Goal: Task Accomplishment & Management: Use online tool/utility

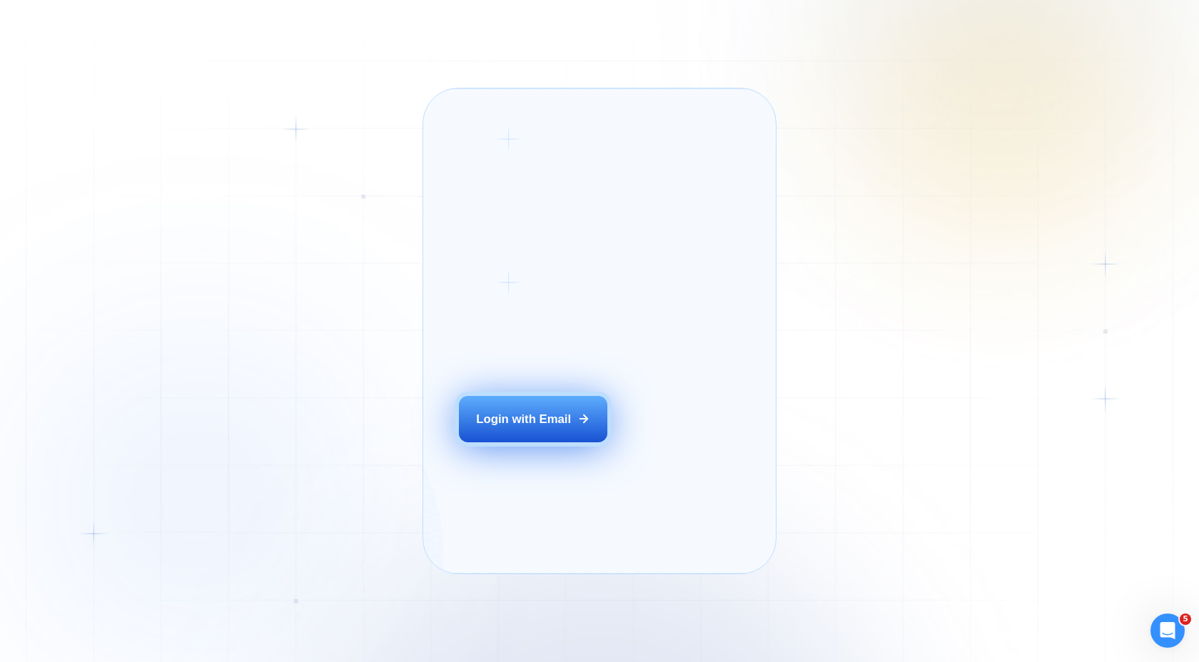
click at [527, 427] on div "Login with Email" at bounding box center [523, 419] width 95 height 16
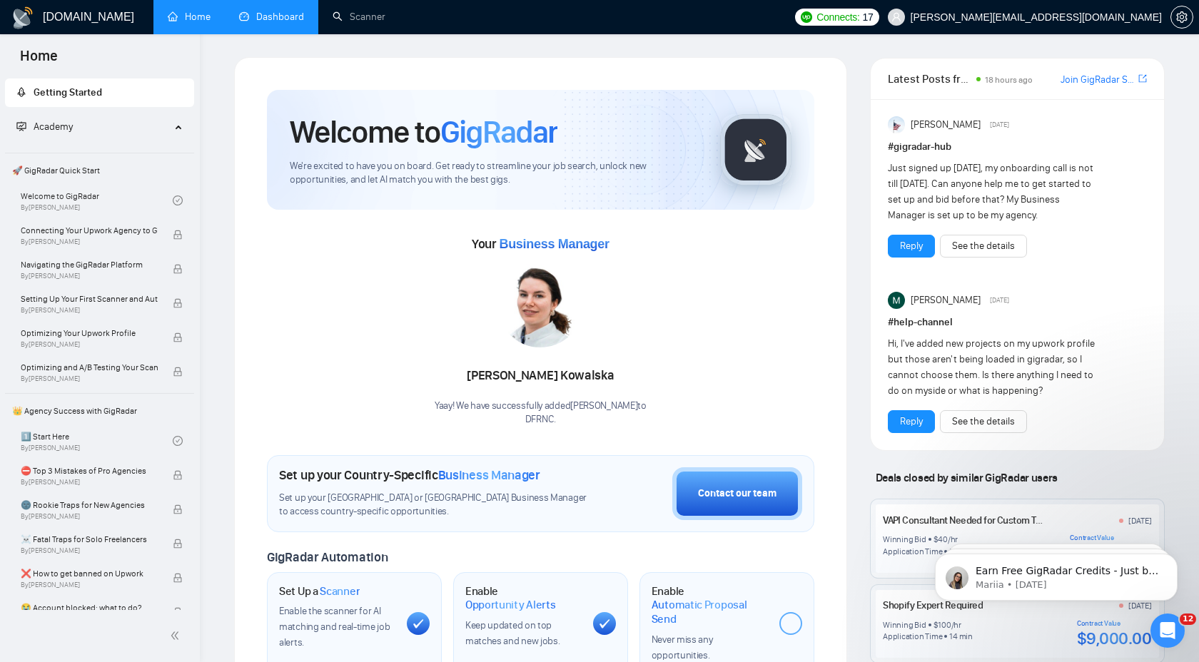
click at [270, 23] on link "Dashboard" at bounding box center [271, 17] width 65 height 12
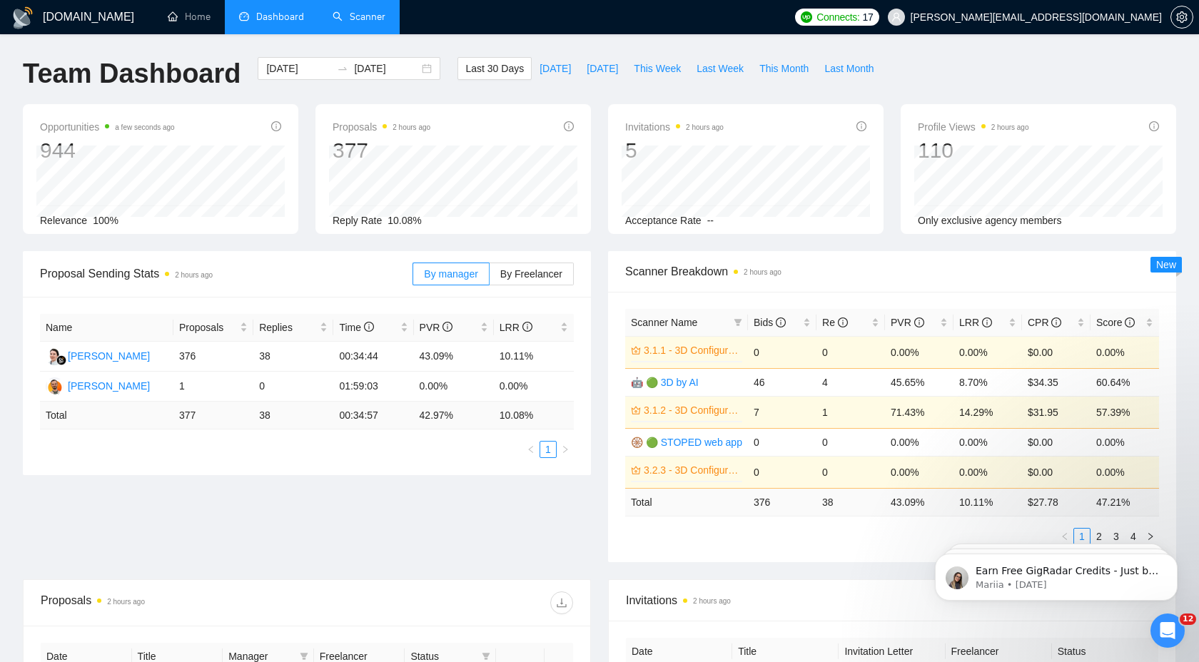
click at [377, 23] on link "Scanner" at bounding box center [359, 17] width 53 height 12
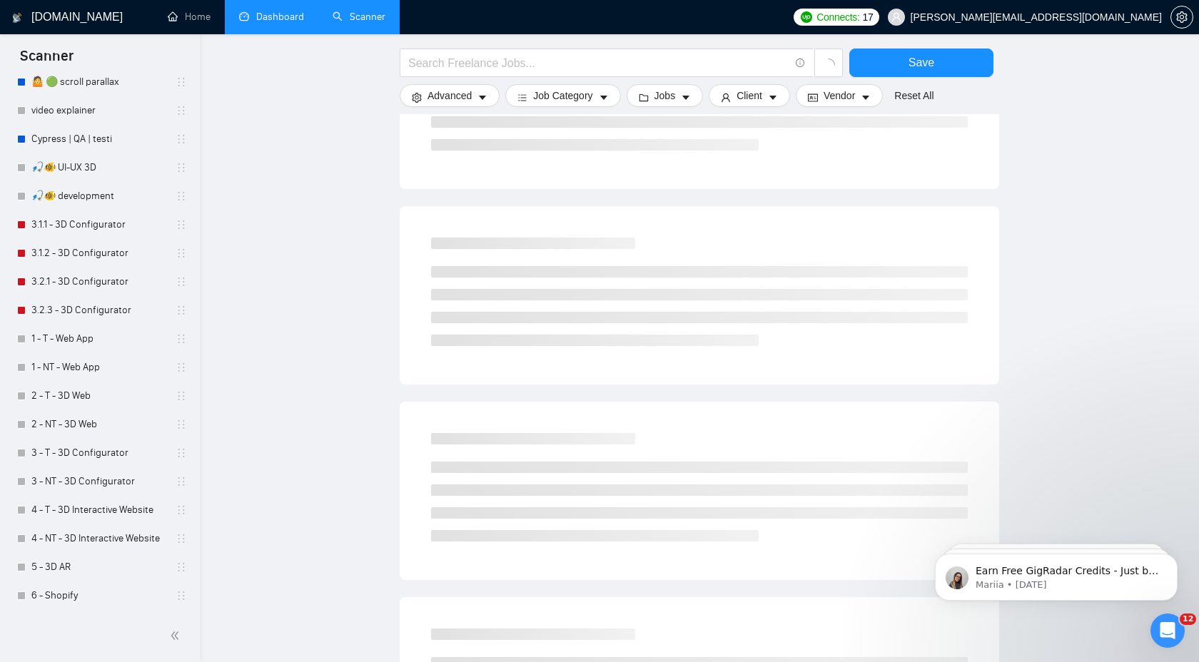
scroll to position [450, 0]
click at [79, 344] on link "1 - T - Web App" at bounding box center [99, 339] width 136 height 29
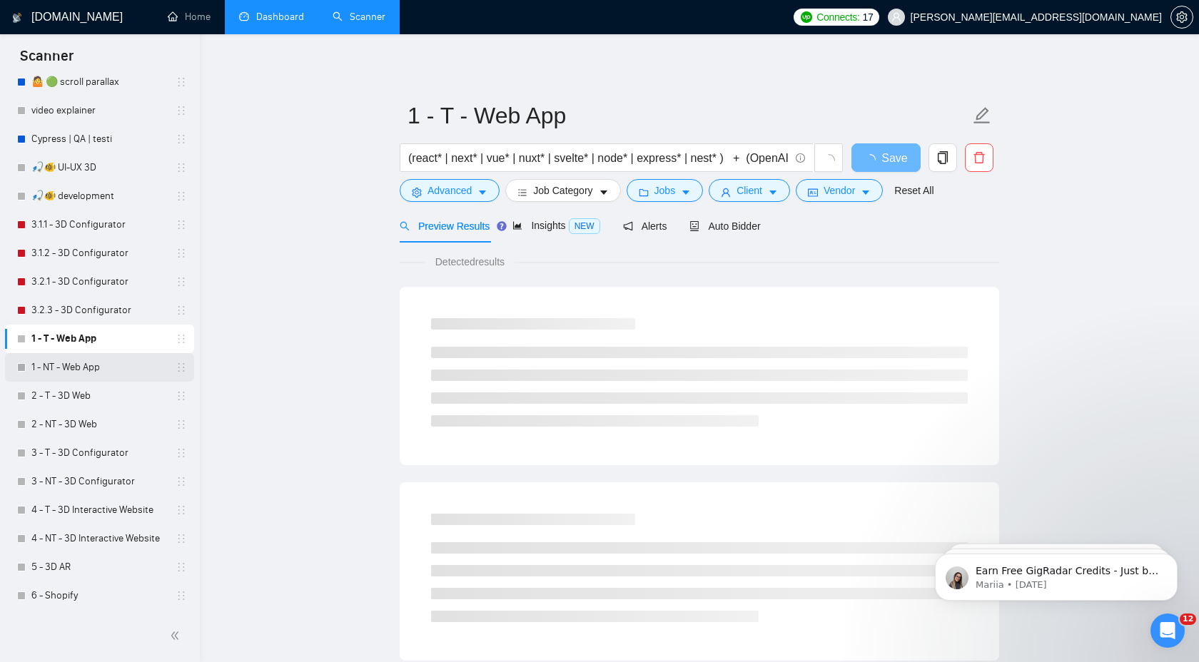
click at [103, 355] on link "1 - NT - Web App" at bounding box center [99, 367] width 136 height 29
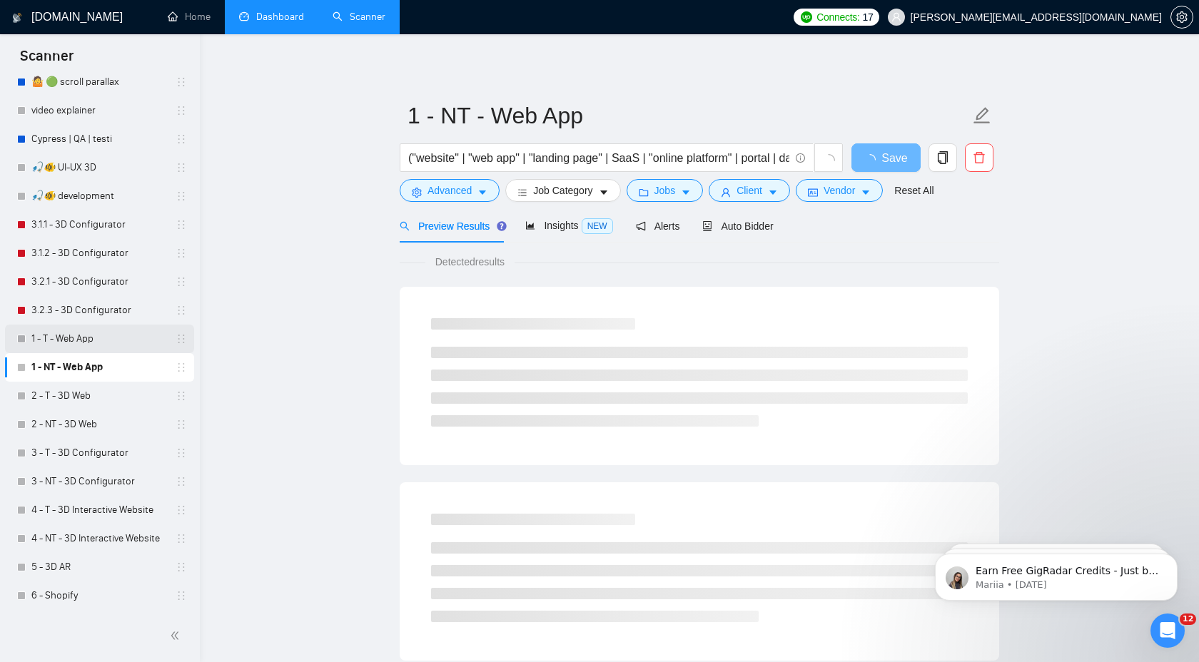
click at [103, 331] on link "1 - T - Web App" at bounding box center [99, 339] width 136 height 29
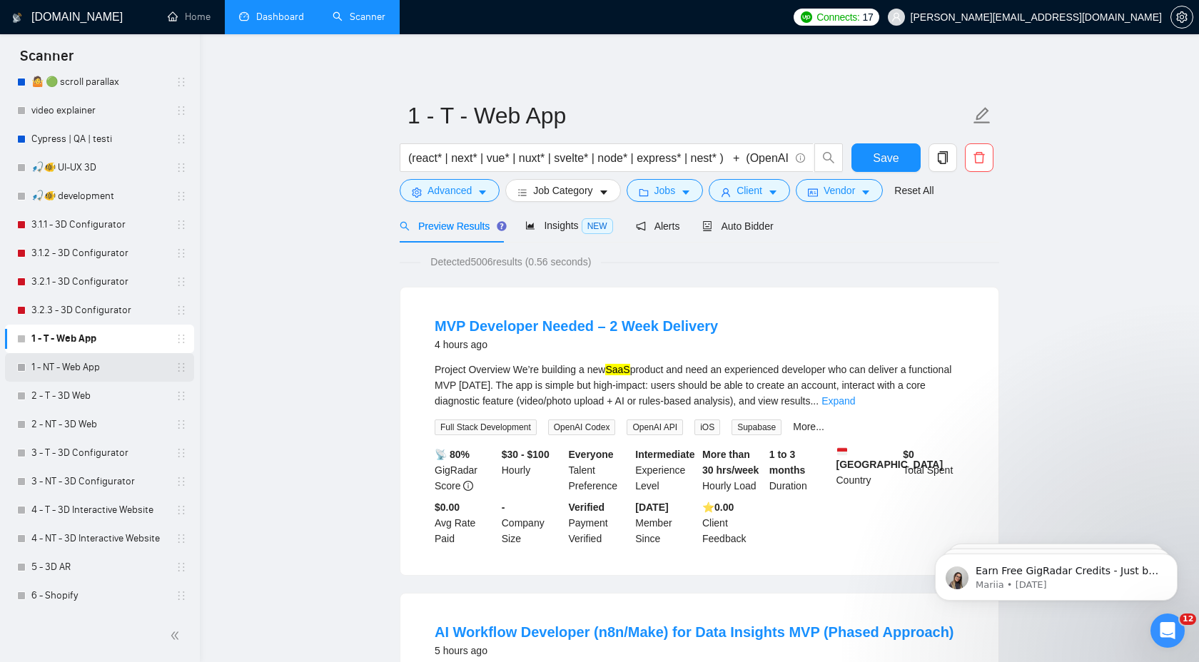
click at [95, 357] on link "1 - NT - Web App" at bounding box center [99, 367] width 136 height 29
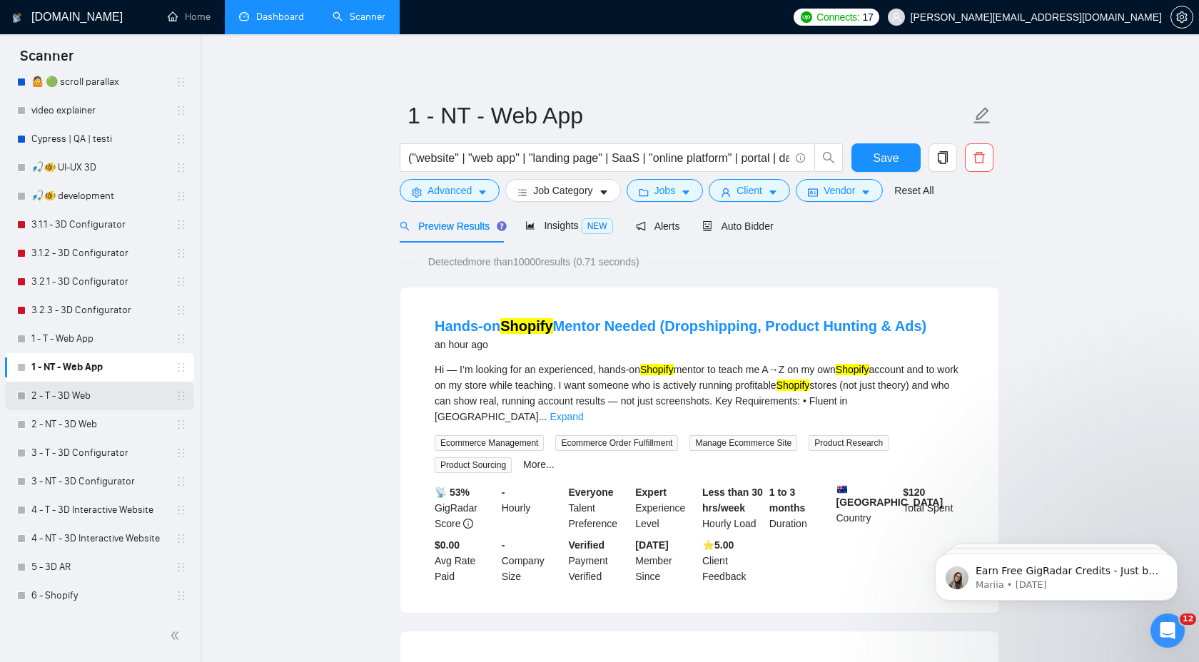
click at [95, 402] on link "2 - T - 3D Web" at bounding box center [99, 396] width 136 height 29
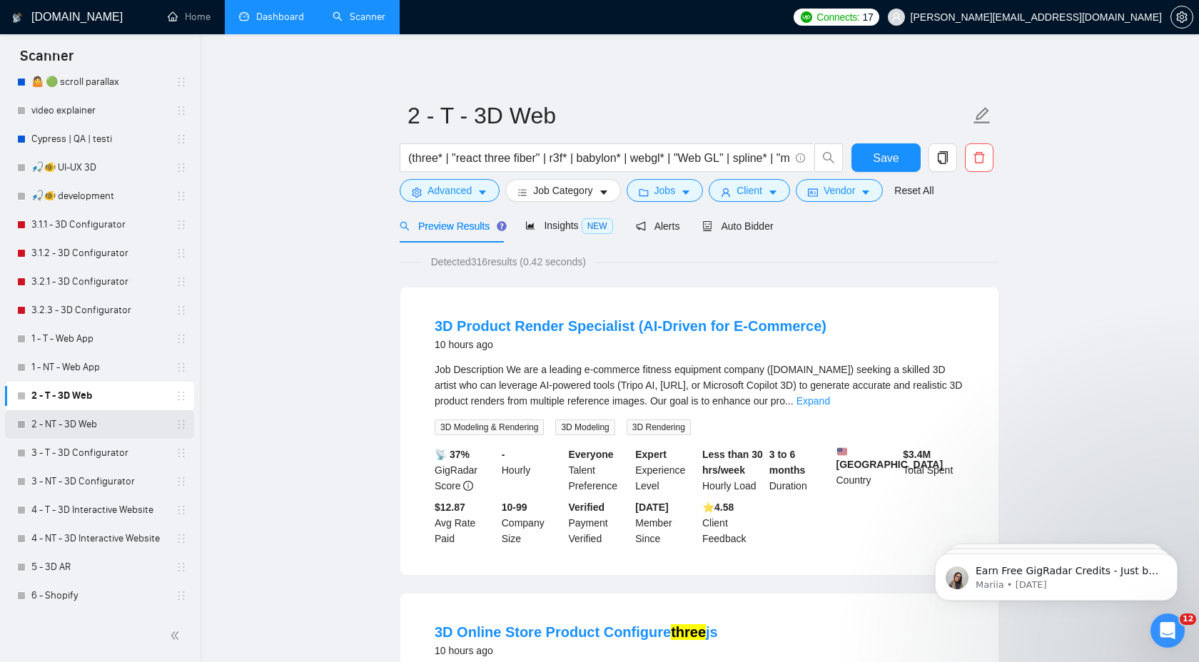
click at [84, 426] on link "2 - NT - 3D Web" at bounding box center [99, 424] width 136 height 29
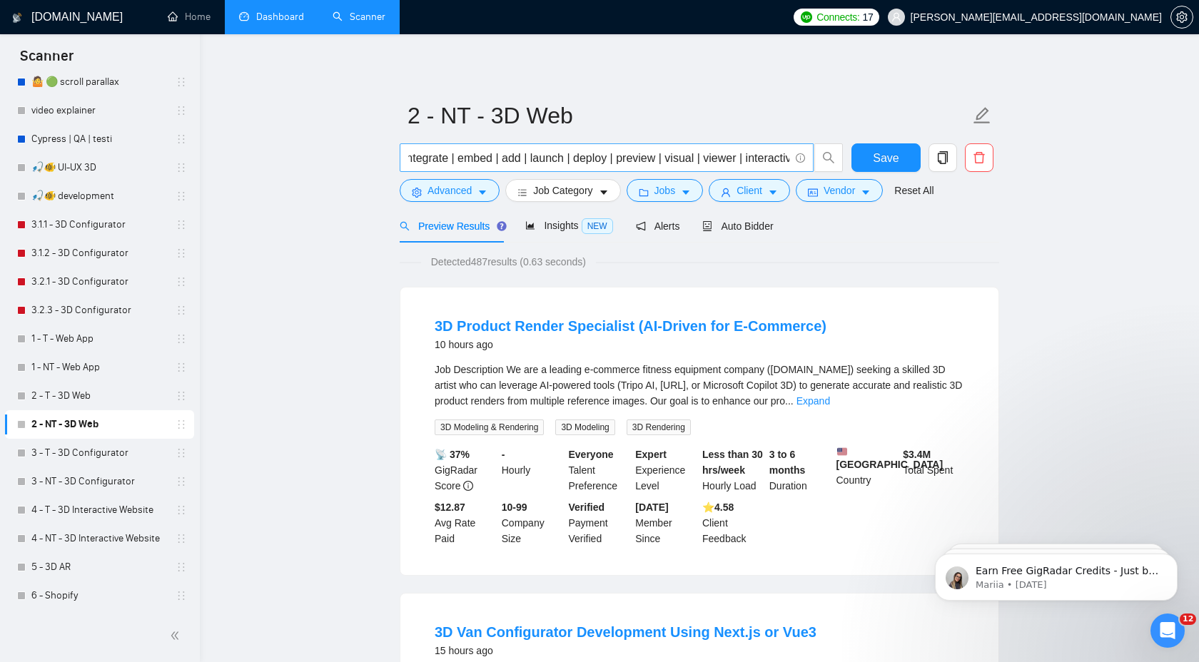
scroll to position [0, 1956]
click at [663, 153] on input "("3D viewer" | "interactive 3D" | "product visualizer" | "product viewer" | "3D…" at bounding box center [598, 158] width 381 height 18
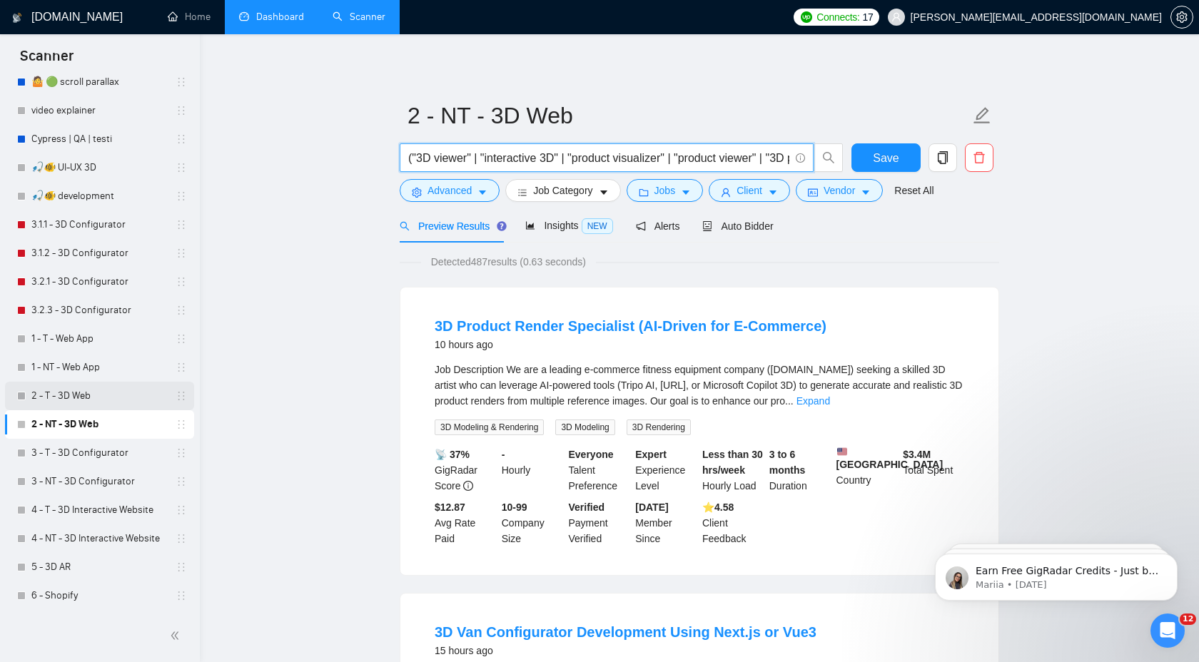
click at [116, 387] on link "2 - T - 3D Web" at bounding box center [99, 396] width 136 height 29
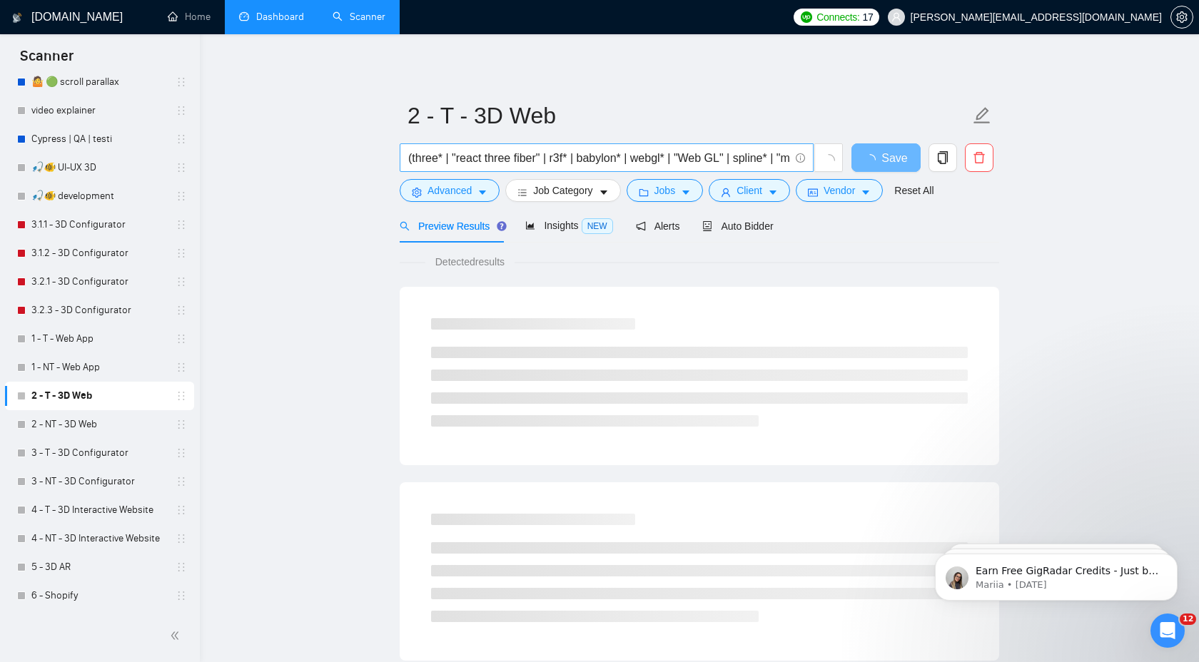
click at [602, 155] on input "(three* | "react three fiber" | r3f* | babylon* | webgl* | "Web GL" | spline* |…" at bounding box center [598, 158] width 381 height 18
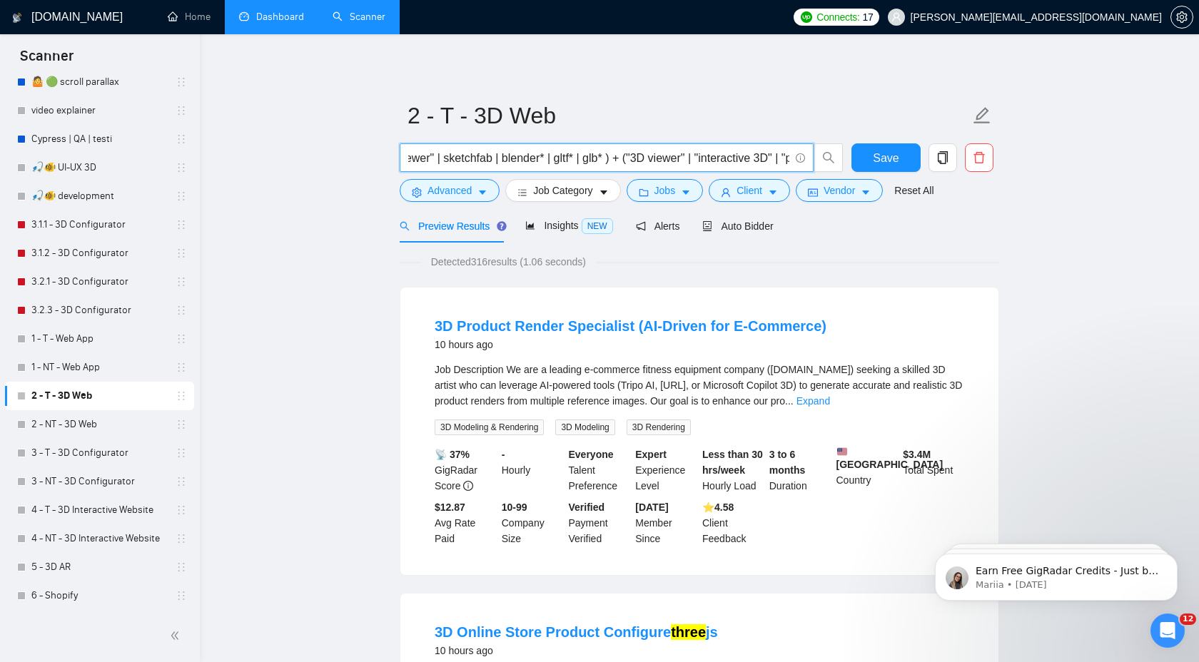
scroll to position [0, 424]
click at [634, 163] on input "(three* | "react three fiber" | r3f* | babylon* | webgl* | "Web GL" | spline* |…" at bounding box center [598, 158] width 381 height 18
drag, startPoint x: 631, startPoint y: 161, endPoint x: 908, endPoint y: 166, distance: 276.9
click at [910, 168] on div "(three* | "react three fiber" | r3f* | babylon* | webgl* | "Web GL" | spline* |…" at bounding box center [696, 161] width 599 height 36
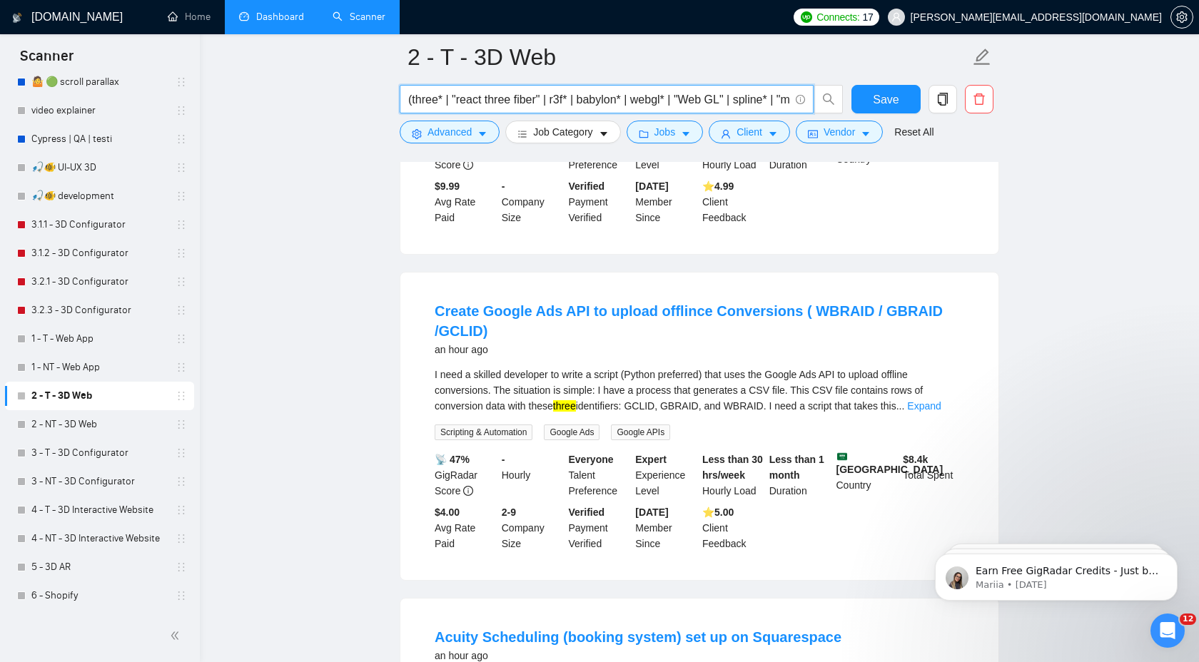
scroll to position [337, 0]
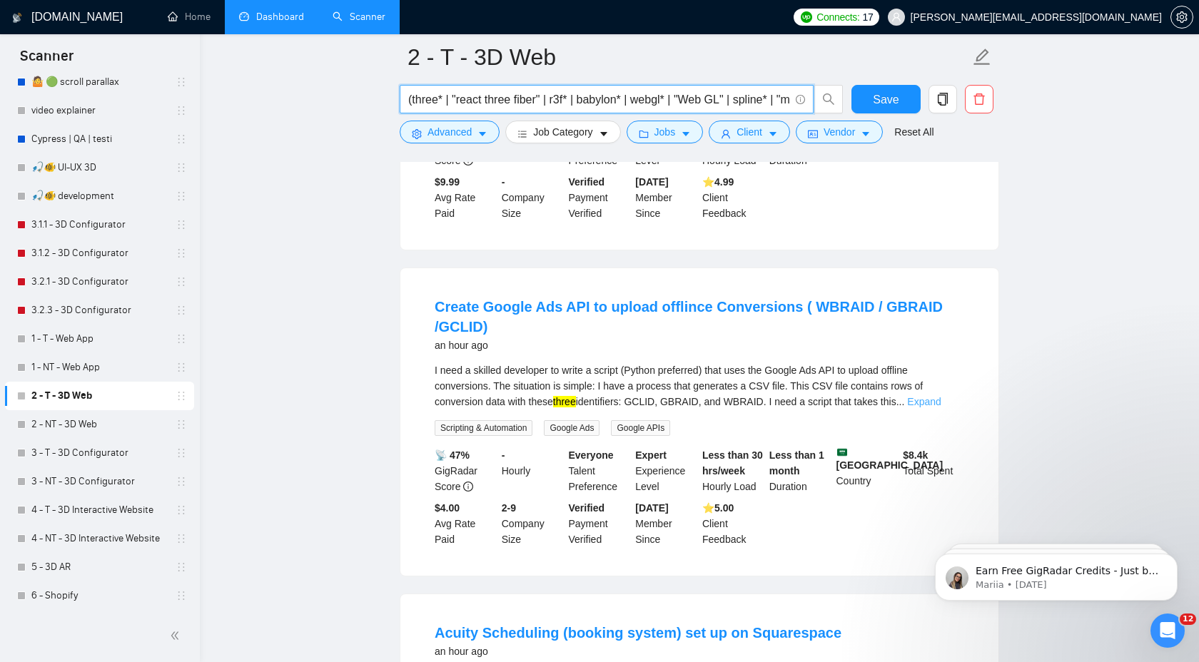
click at [940, 398] on link "Expand" at bounding box center [924, 401] width 34 height 11
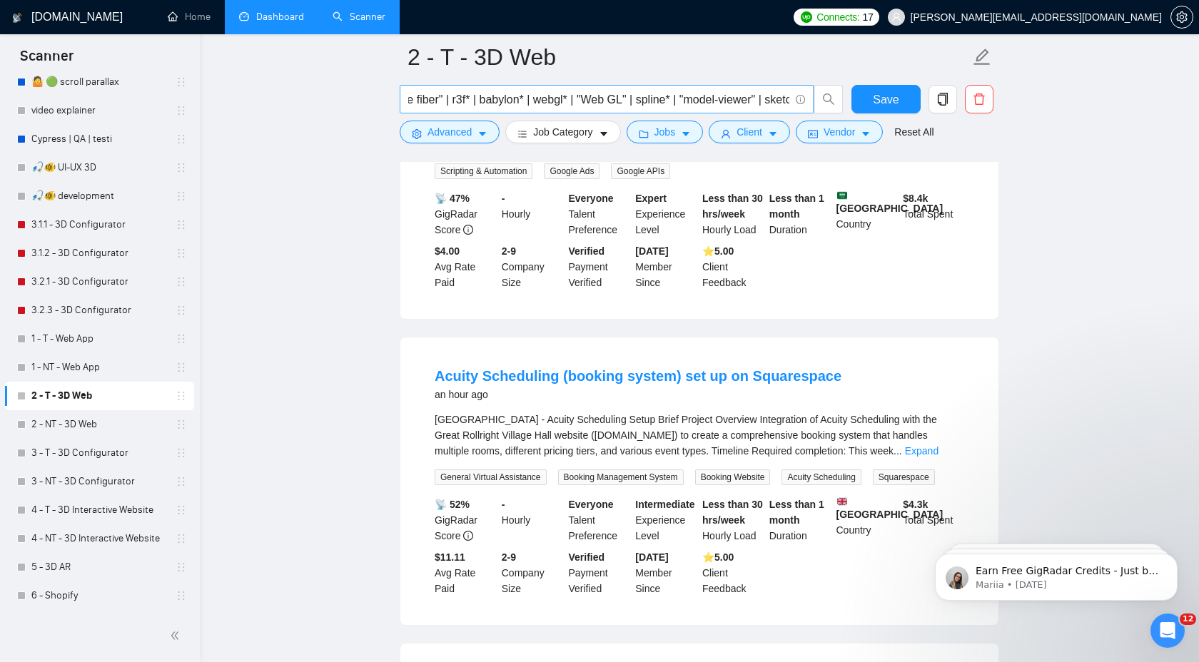
scroll to position [0, 0]
click at [409, 98] on input "(three* | "react three fiber" | r3f* | babylon* | webgl* | "Web GL" | spline* |…" at bounding box center [598, 100] width 381 height 18
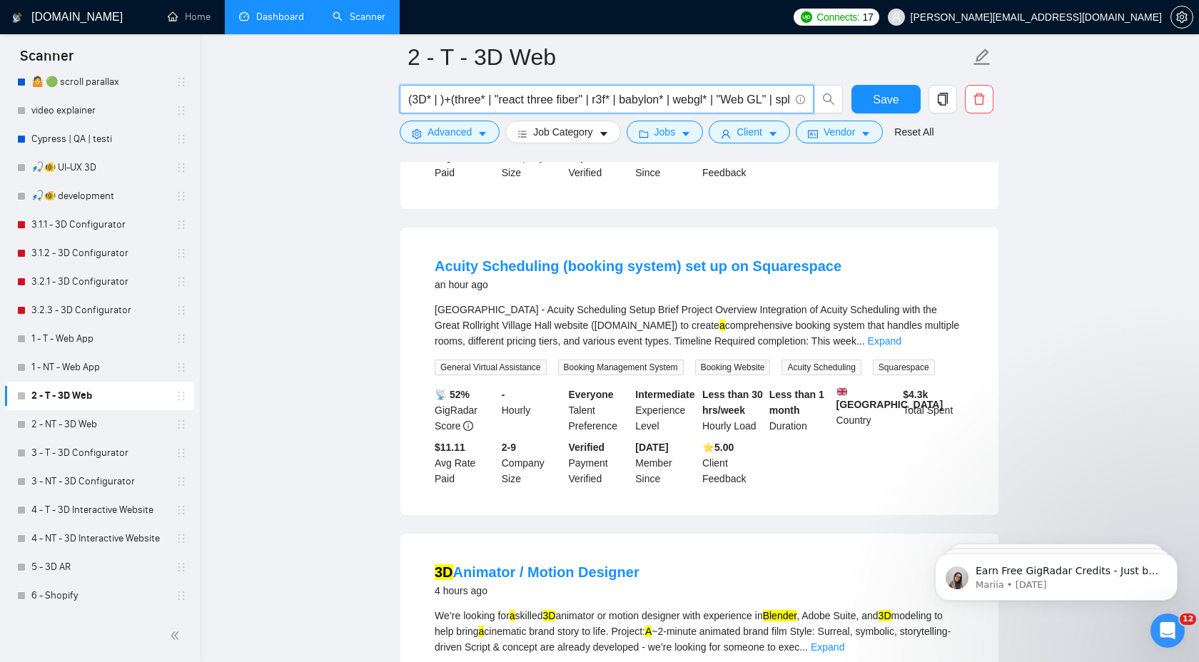
paste input "interactive"
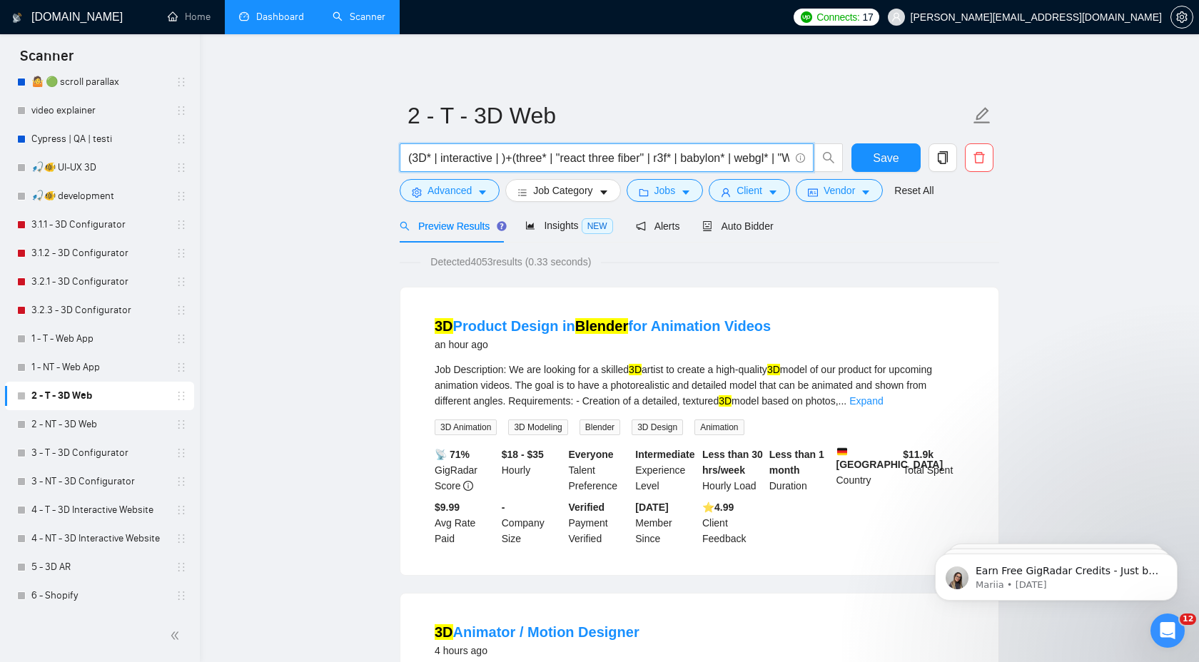
paste input "visualizer"
click at [874, 156] on span "Save" at bounding box center [886, 158] width 26 height 18
click at [883, 402] on link "Expand" at bounding box center [866, 400] width 34 height 11
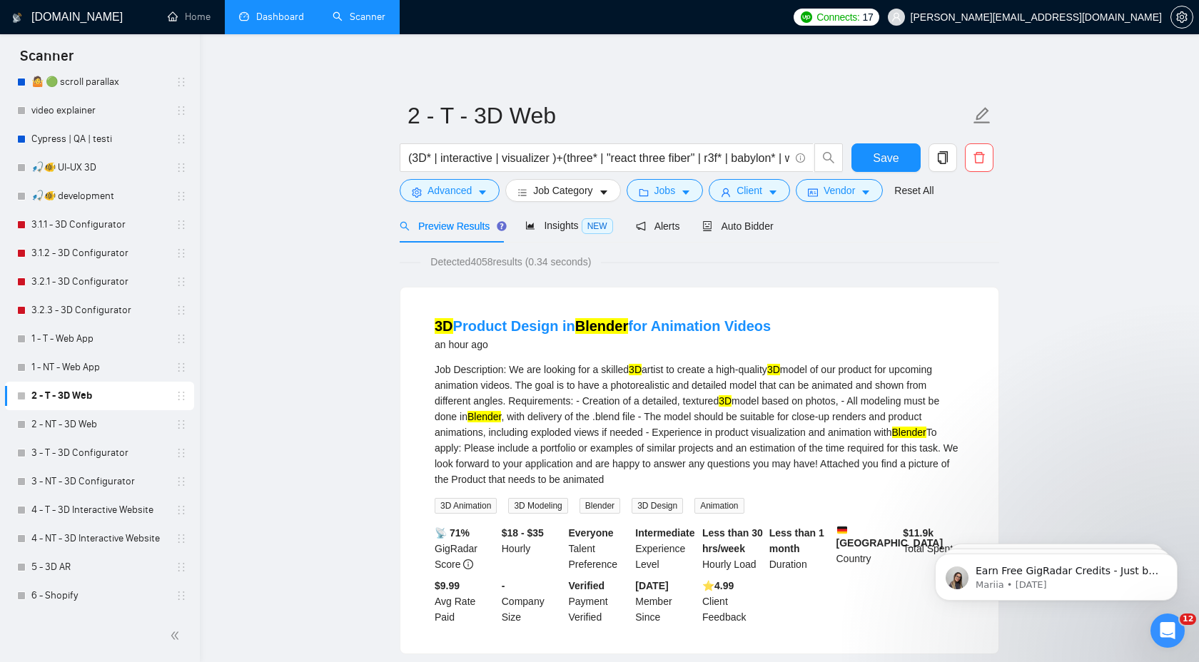
drag, startPoint x: 650, startPoint y: 331, endPoint x: 682, endPoint y: 435, distance: 108.3
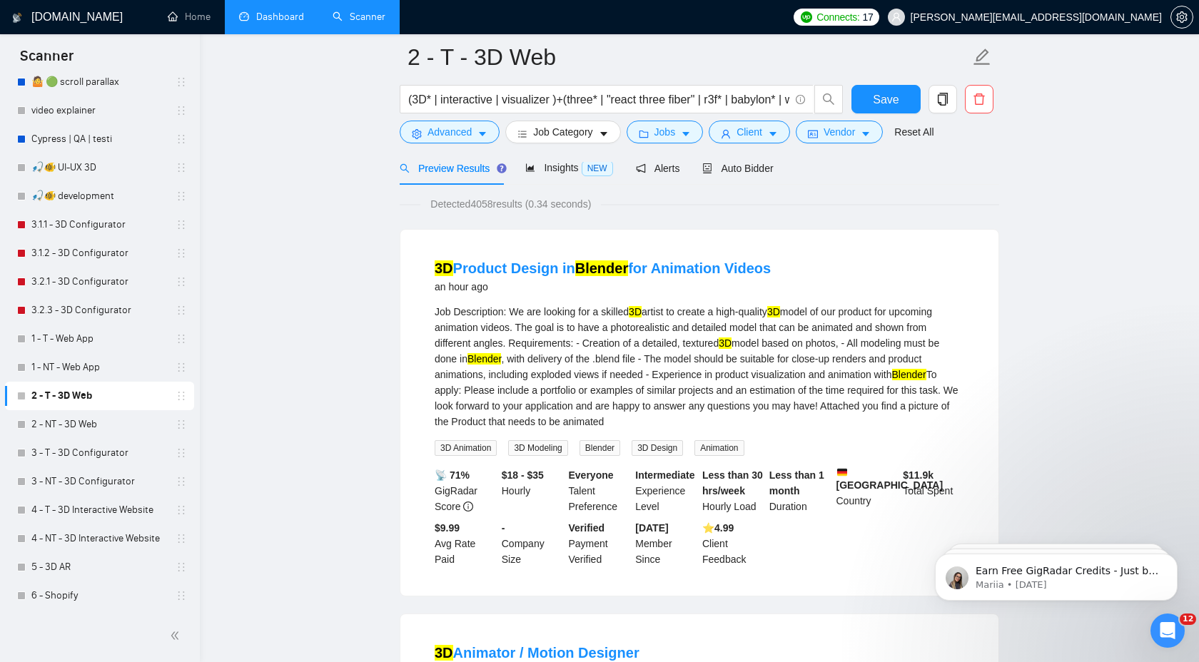
scroll to position [266, 0]
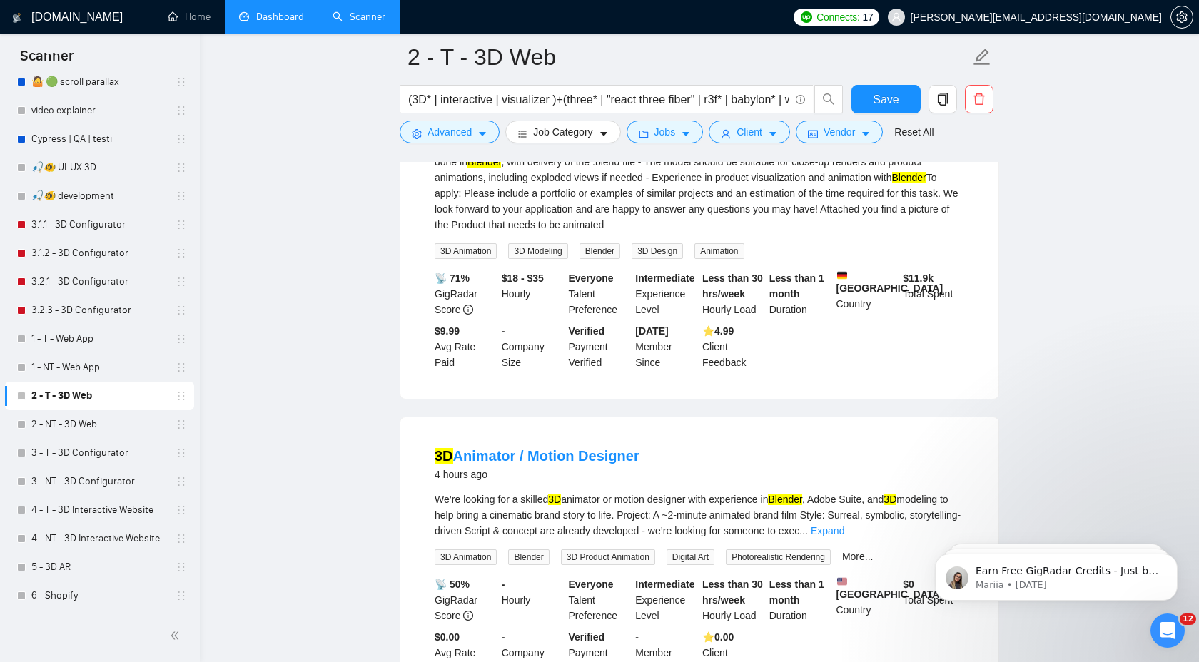
click at [592, 499] on div "We’re looking for a skilled 3D animator or motion designer with experience in B…" at bounding box center [699, 515] width 529 height 47
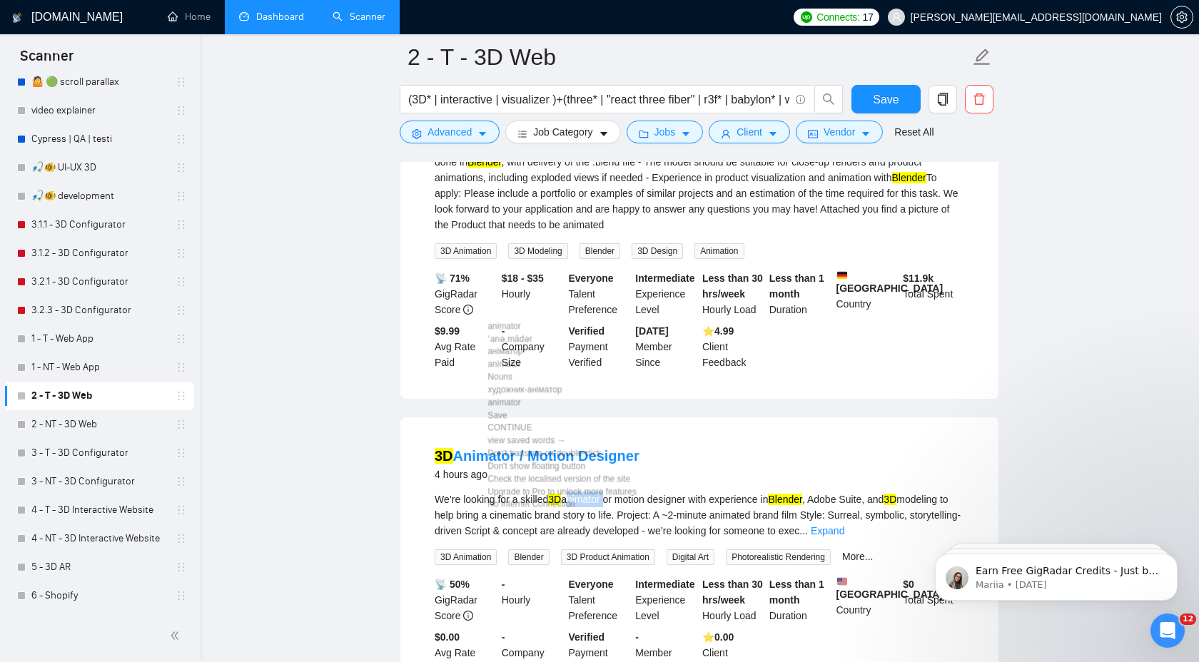
copy div "animator"
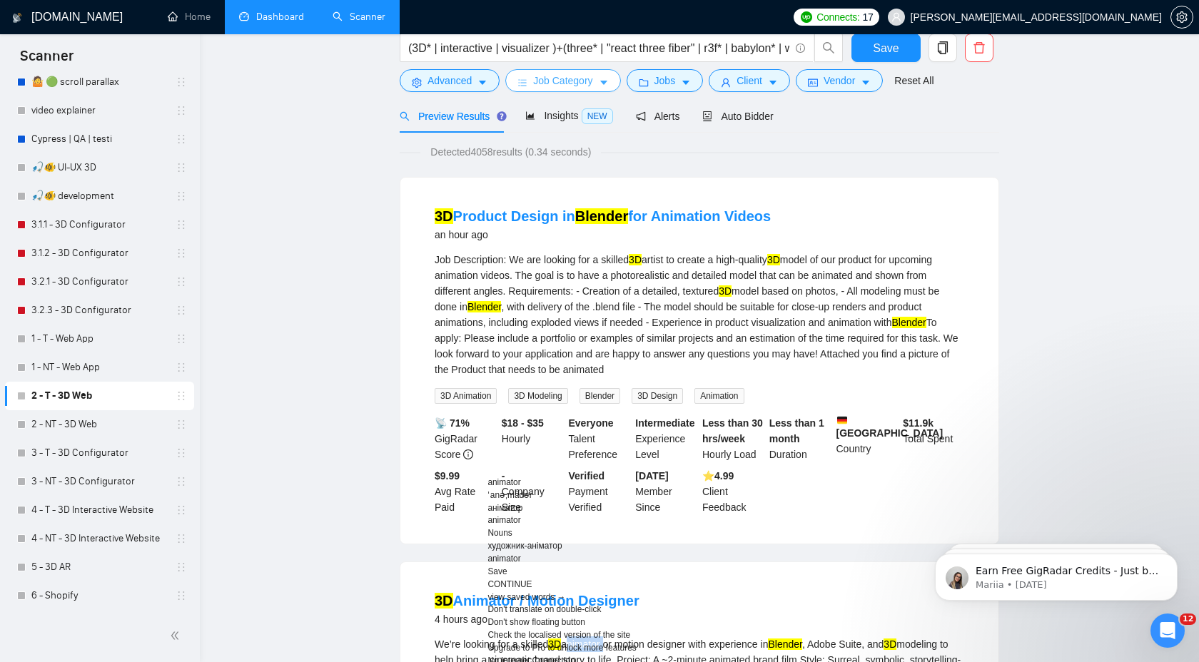
scroll to position [0, 0]
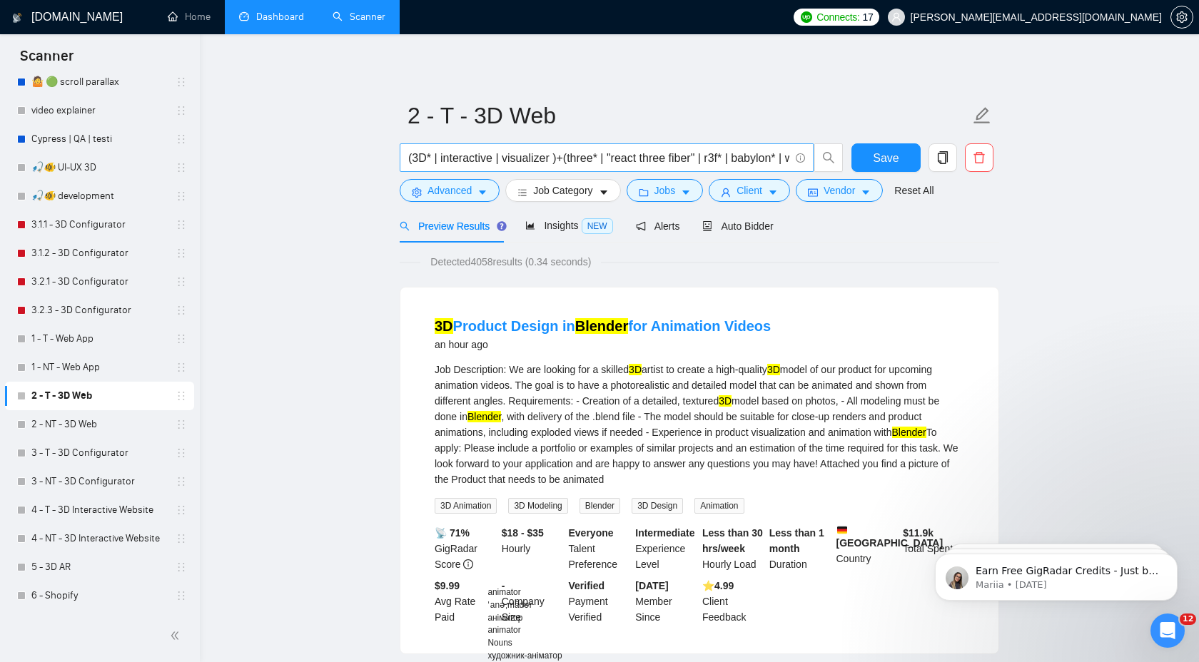
click at [550, 159] on input "(3D* | interactive | visualizer )+(three* | "react three fiber" | r3f* | babylo…" at bounding box center [598, 158] width 381 height 18
click at [554, 159] on input "(3D* | interactive | visualizer )+(three* | "react three fiber" | r3f* | babylo…" at bounding box center [598, 158] width 381 height 18
paste input "animator"
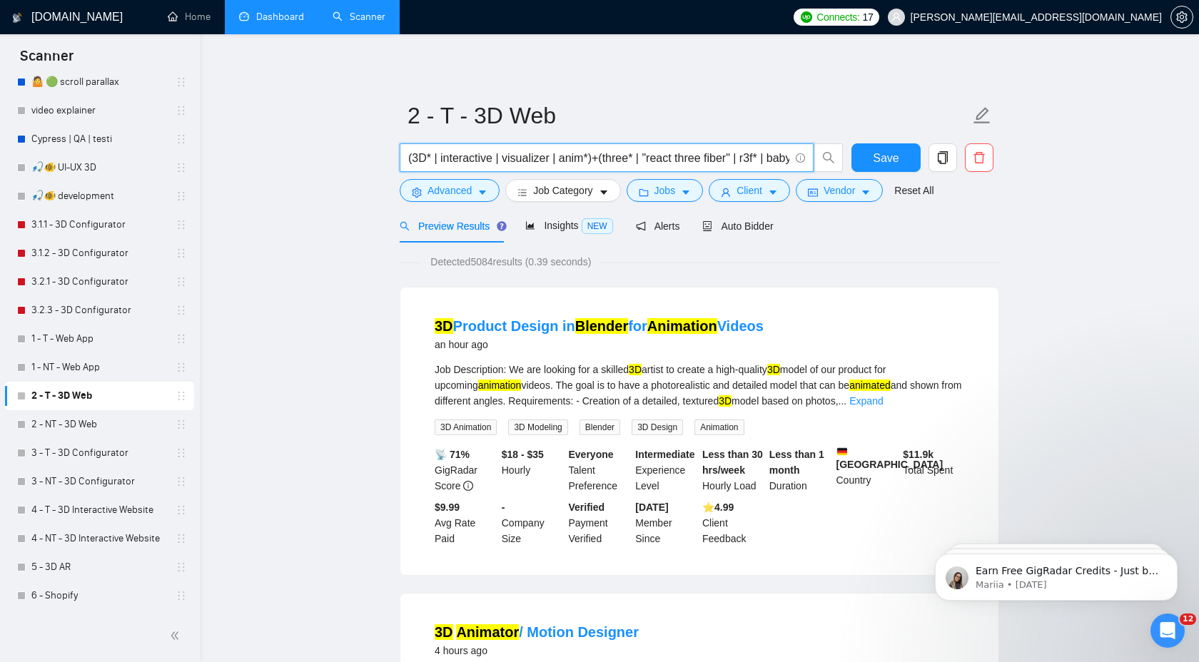
drag, startPoint x: 553, startPoint y: 161, endPoint x: 534, endPoint y: 162, distance: 18.6
click at [534, 162] on input "(3D* | interactive | visualizer | anim*)+(three* | "react three fiber" | r3f* |…" at bounding box center [598, 158] width 381 height 18
drag, startPoint x: 496, startPoint y: 159, endPoint x: 478, endPoint y: 166, distance: 19.2
click at [478, 166] on input "(3D* | interactive | visual* | anim*)+(three* | "react three fiber" | r3f* | ba…" at bounding box center [598, 158] width 381 height 18
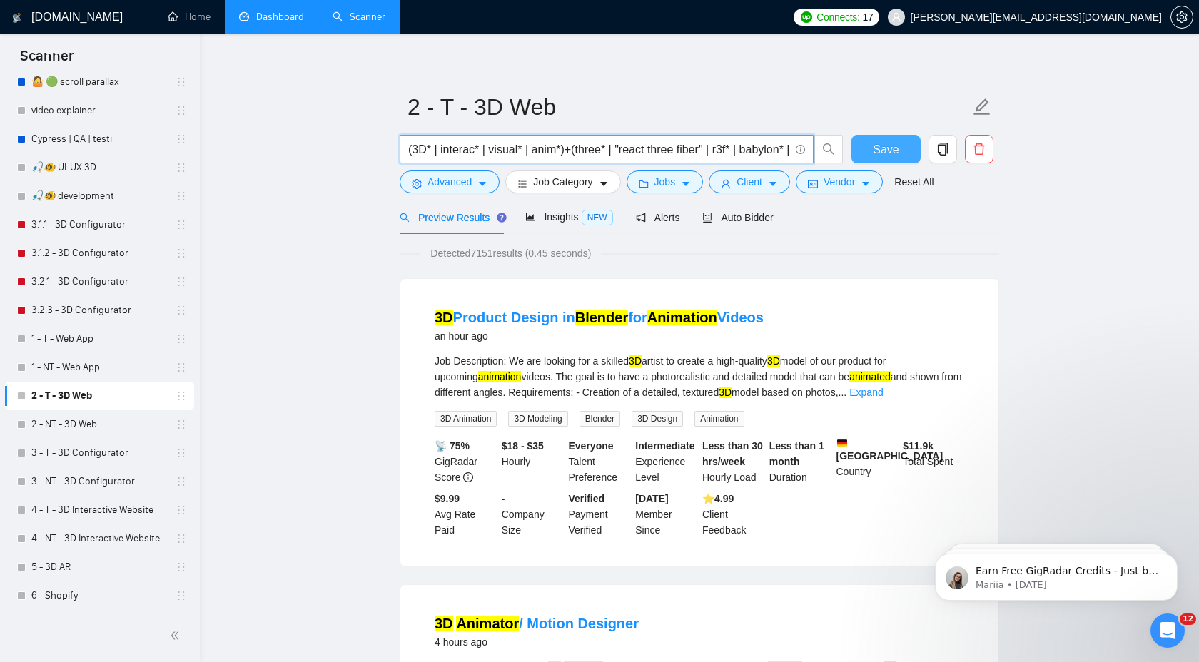
type input "(3D* | interac* | visual* | anim*)+(three* | "react three fiber" | r3f* | babyl…"
click at [879, 153] on span "Save" at bounding box center [886, 150] width 26 height 18
click at [895, 149] on span "Save" at bounding box center [886, 150] width 26 height 18
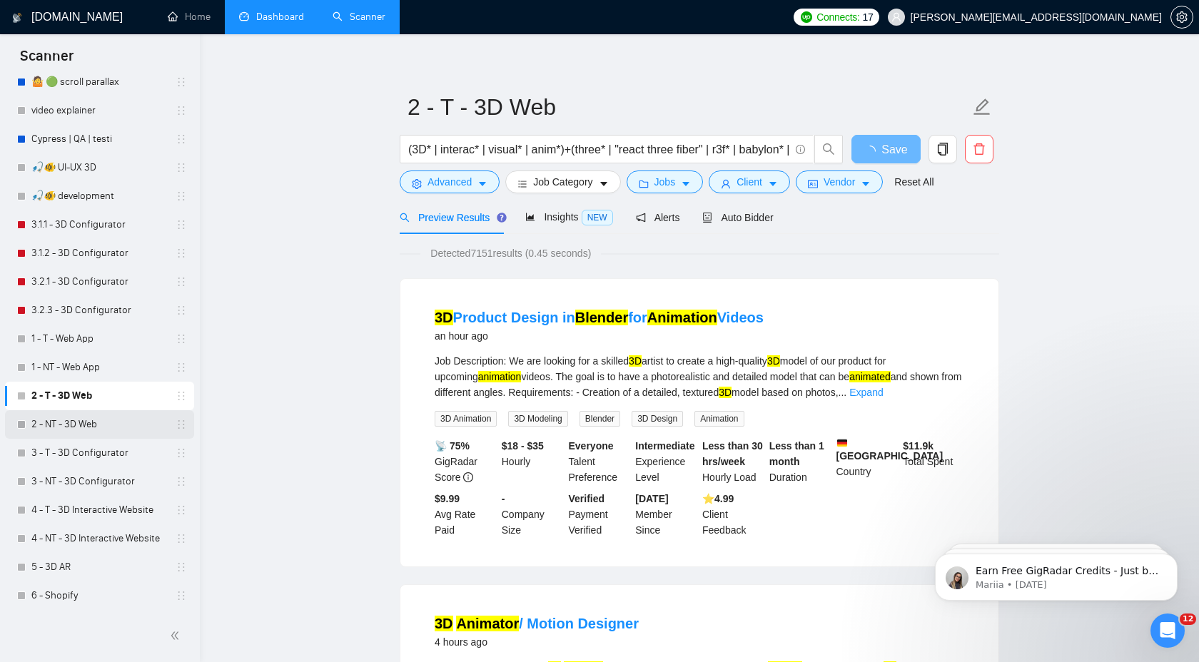
click at [110, 415] on link "2 - NT - 3D Web" at bounding box center [99, 424] width 136 height 29
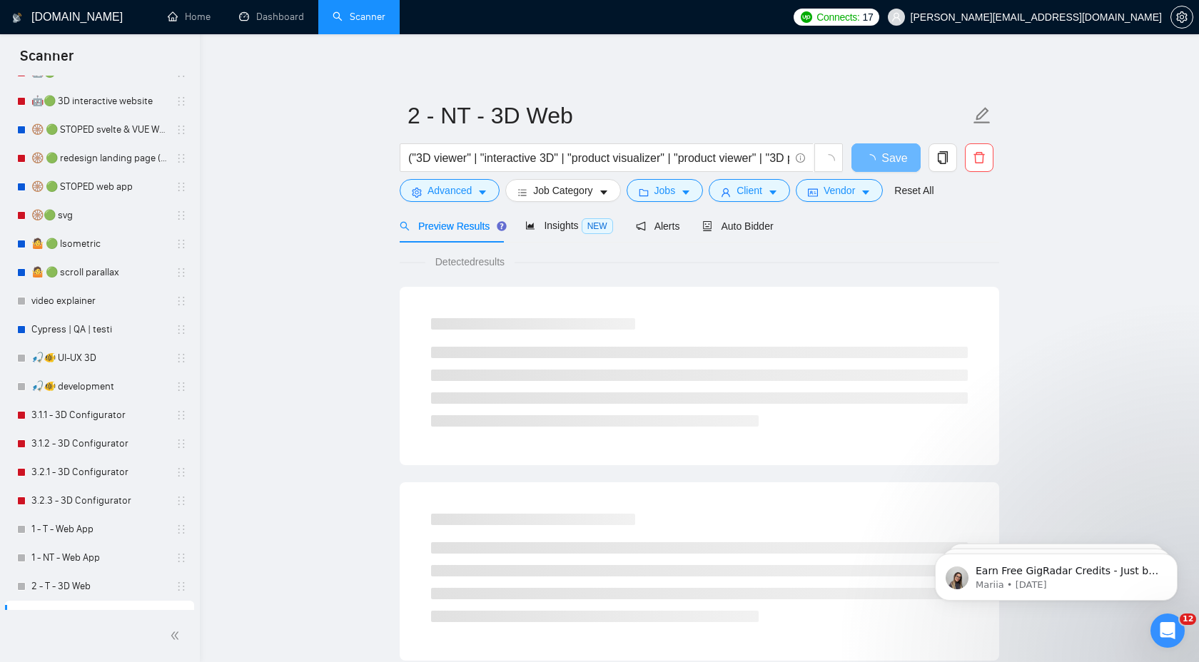
scroll to position [478, 0]
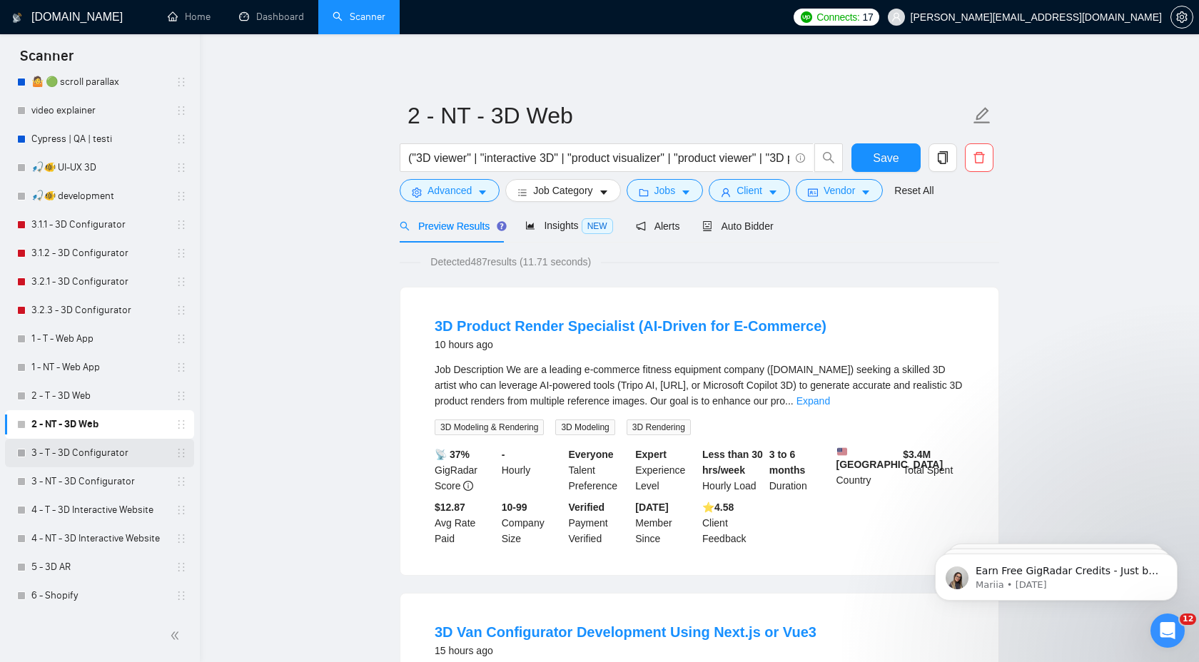
click at [84, 452] on link "3 - T - 3D Configurator" at bounding box center [99, 453] width 136 height 29
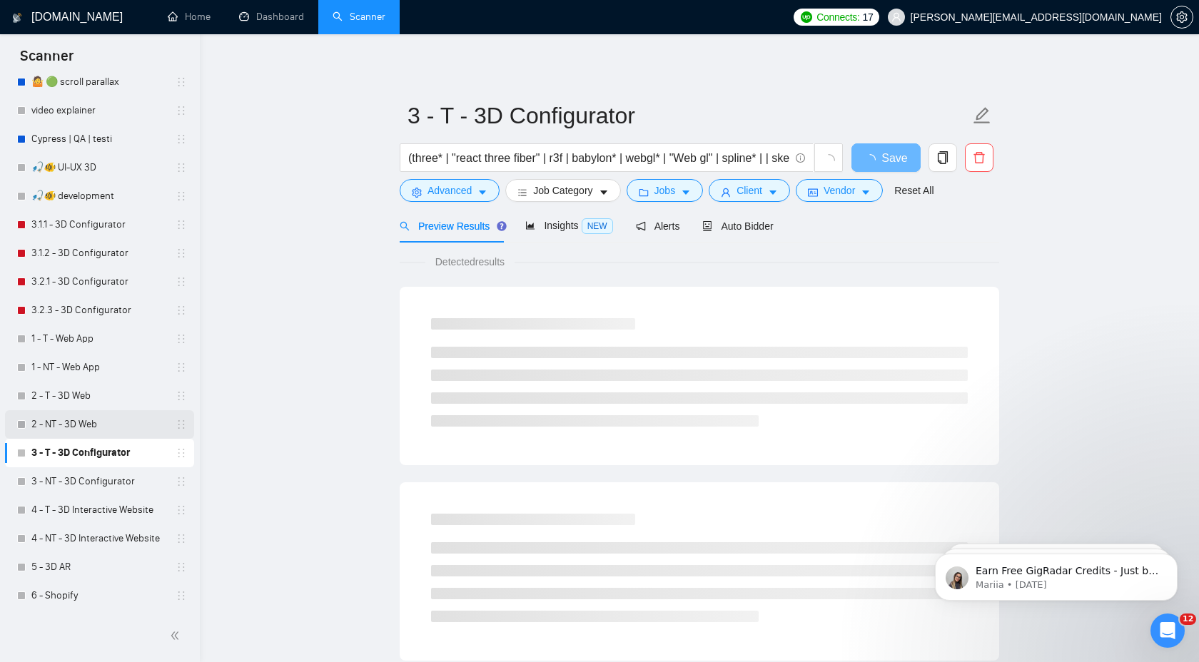
click at [96, 432] on link "2 - NT - 3D Web" at bounding box center [99, 424] width 136 height 29
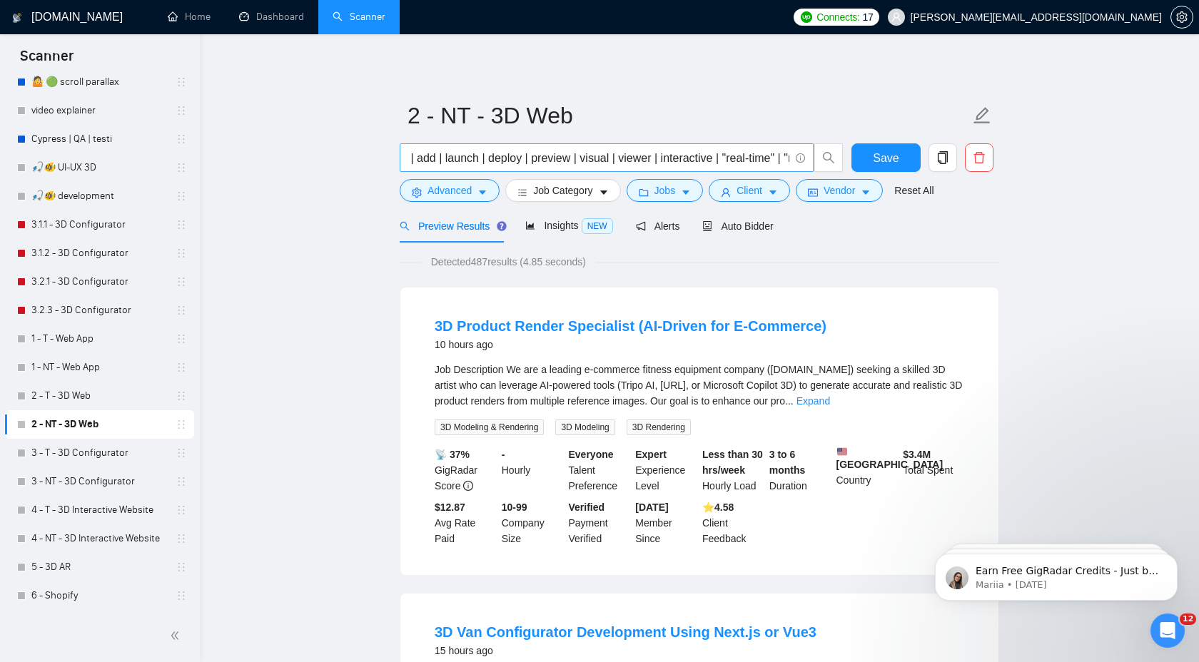
scroll to position [0, 1956]
click at [92, 455] on link "3 - T - 3D Configurator" at bounding box center [99, 453] width 136 height 29
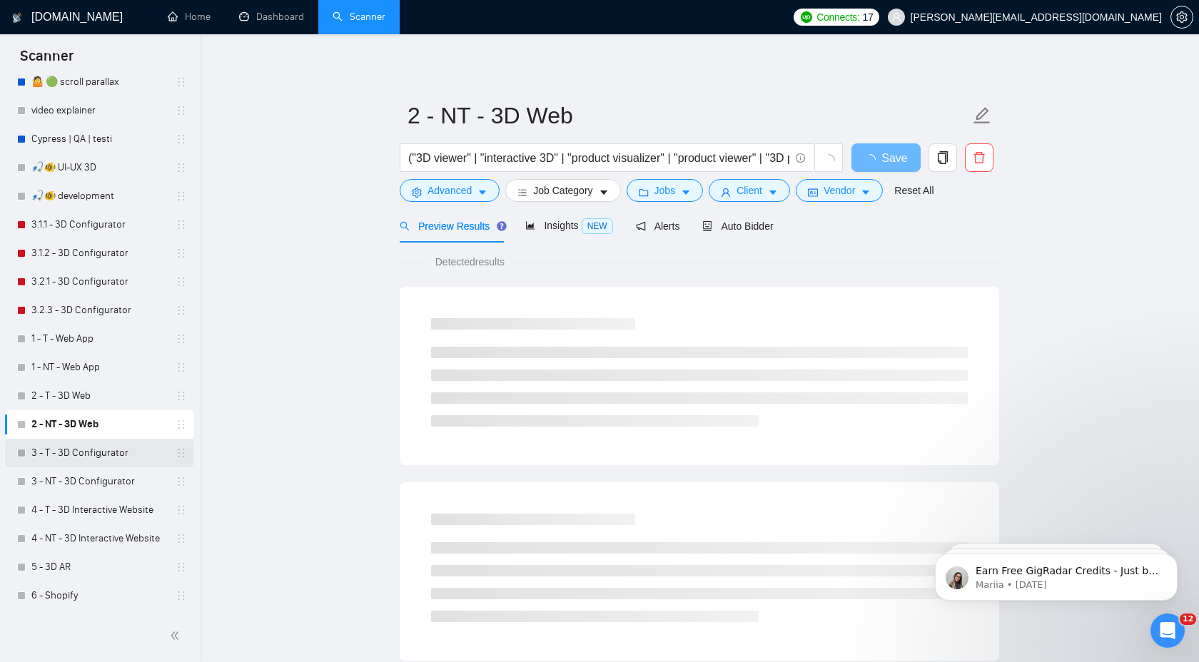
click at [98, 457] on link "3 - T - 3D Configurator" at bounding box center [99, 453] width 136 height 29
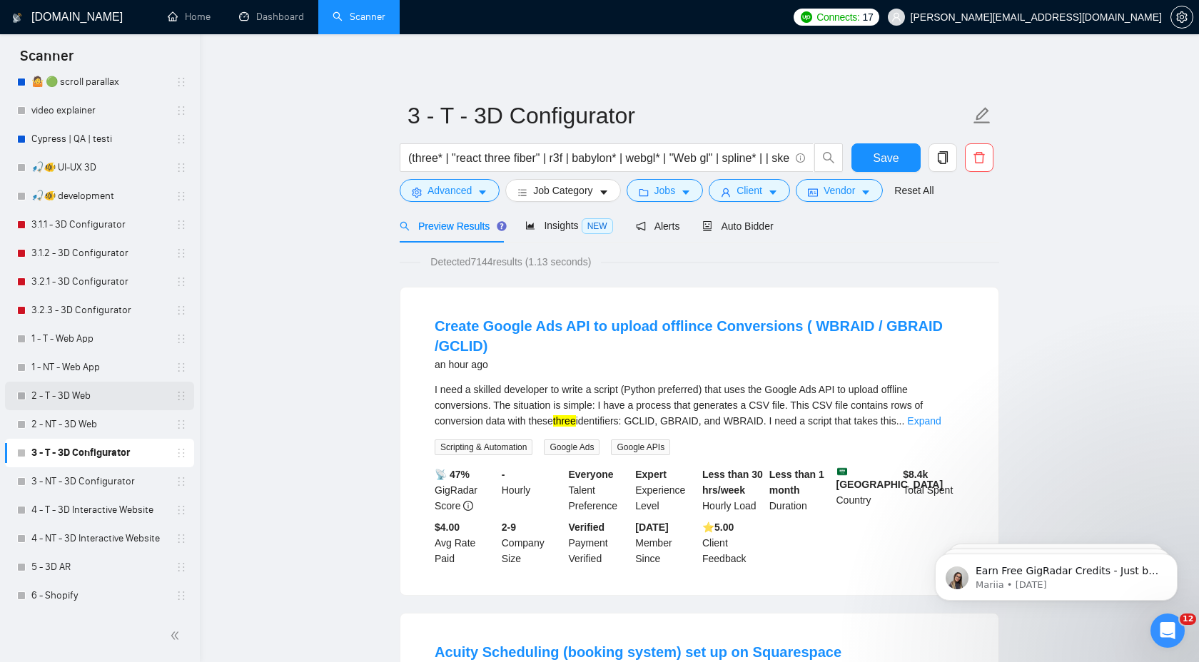
click at [79, 387] on link "2 - T - 3D Web" at bounding box center [99, 396] width 136 height 29
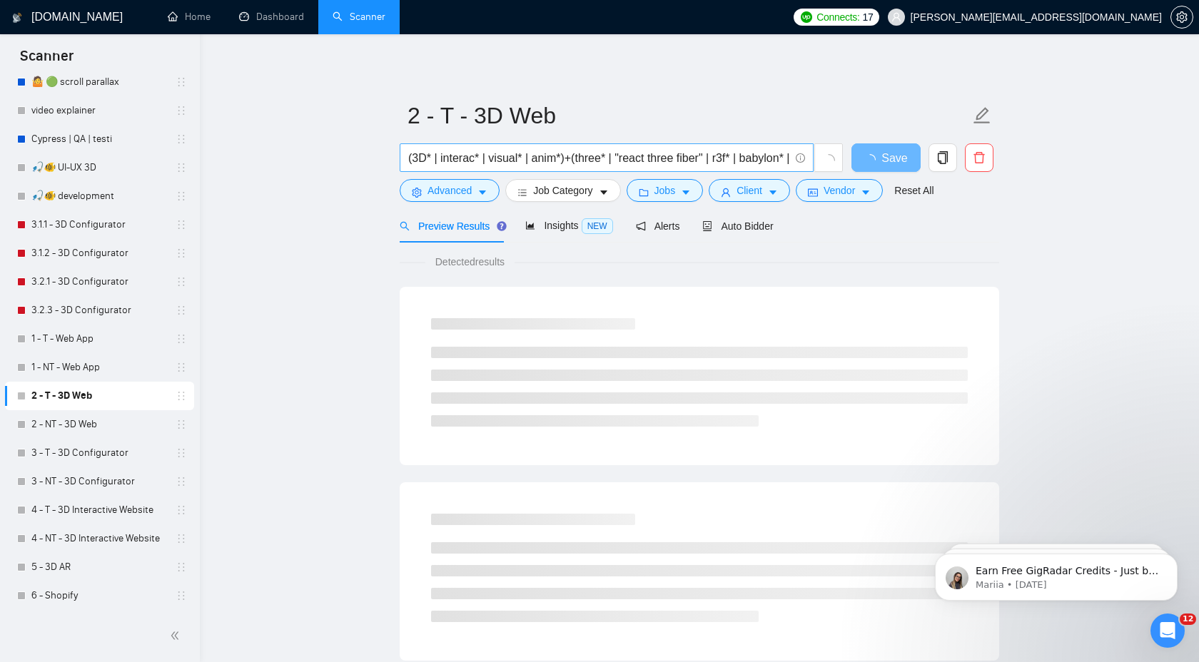
click at [595, 150] on input "(3D* | interac* | visual* | anim*)+(three* | "react three fiber" | r3f* | babyl…" at bounding box center [598, 158] width 381 height 18
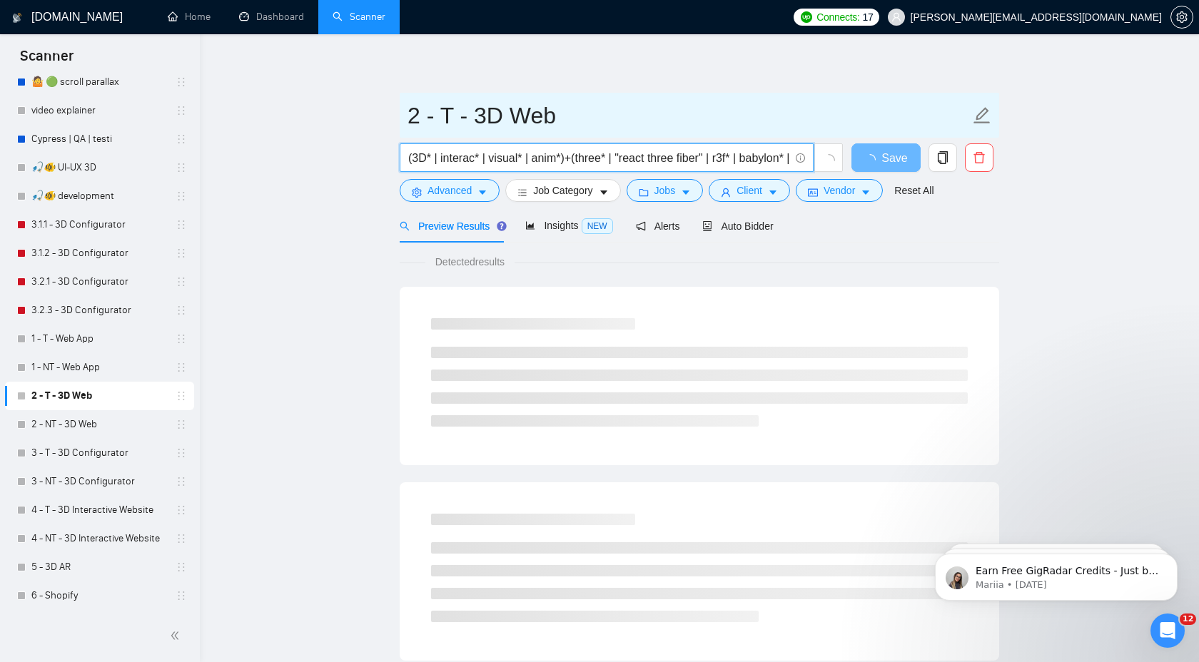
click at [591, 110] on input "2 - T - 3D Web" at bounding box center [688, 116] width 562 height 36
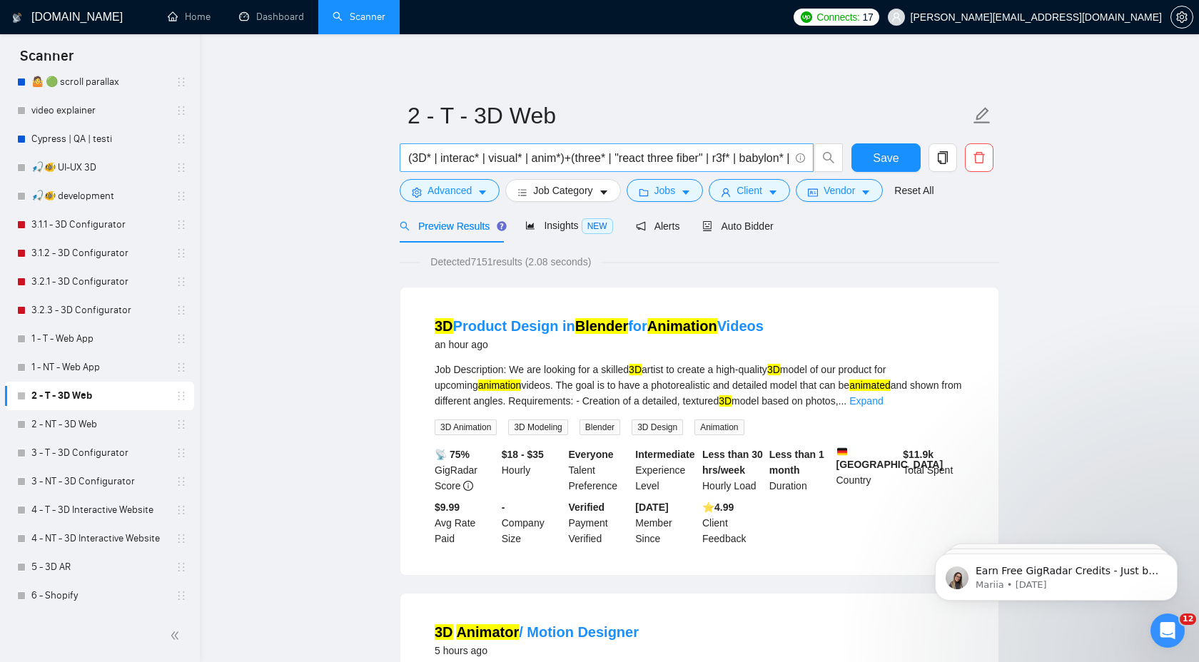
click at [602, 156] on input "(3D* | interac* | visual* | anim*)+(three* | "react three fiber" | r3f* | babyl…" at bounding box center [598, 158] width 381 height 18
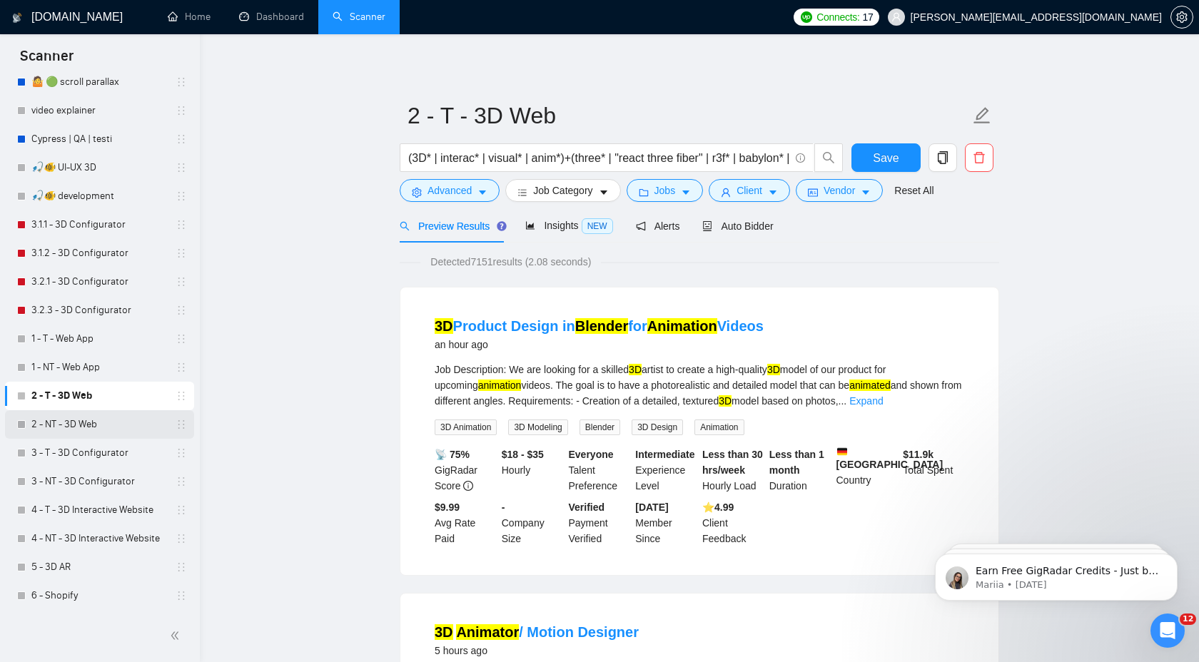
click at [121, 419] on link "2 - NT - 3D Web" at bounding box center [99, 424] width 136 height 29
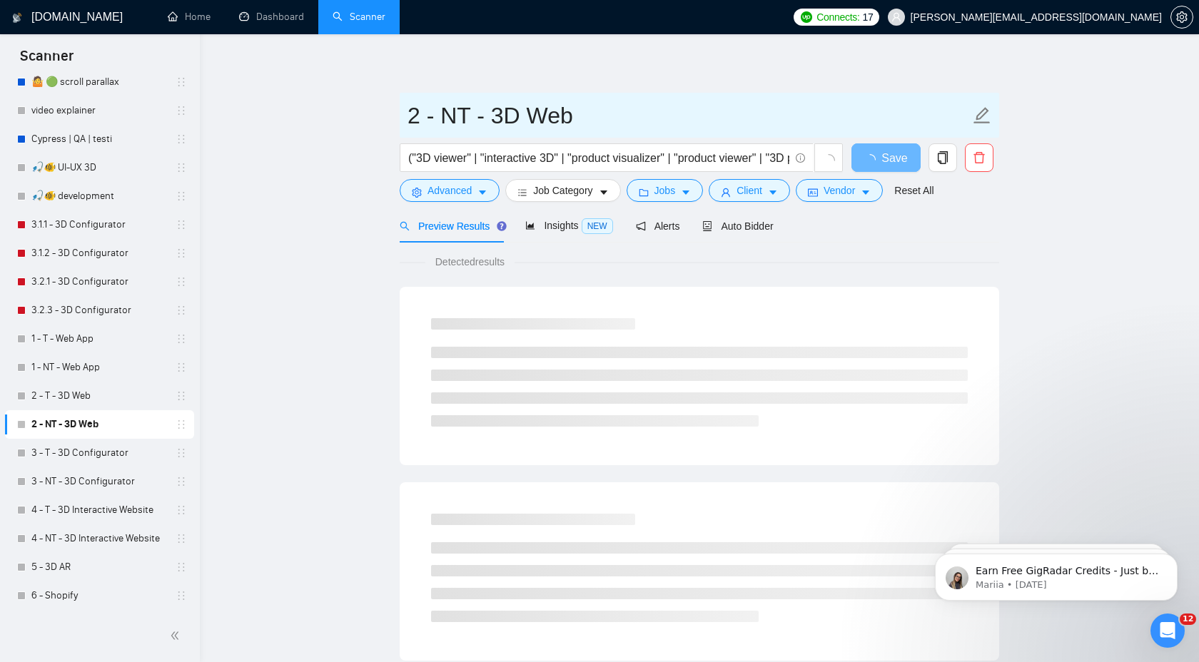
click at [557, 113] on input "2 - NT - 3D Web" at bounding box center [688, 116] width 562 height 36
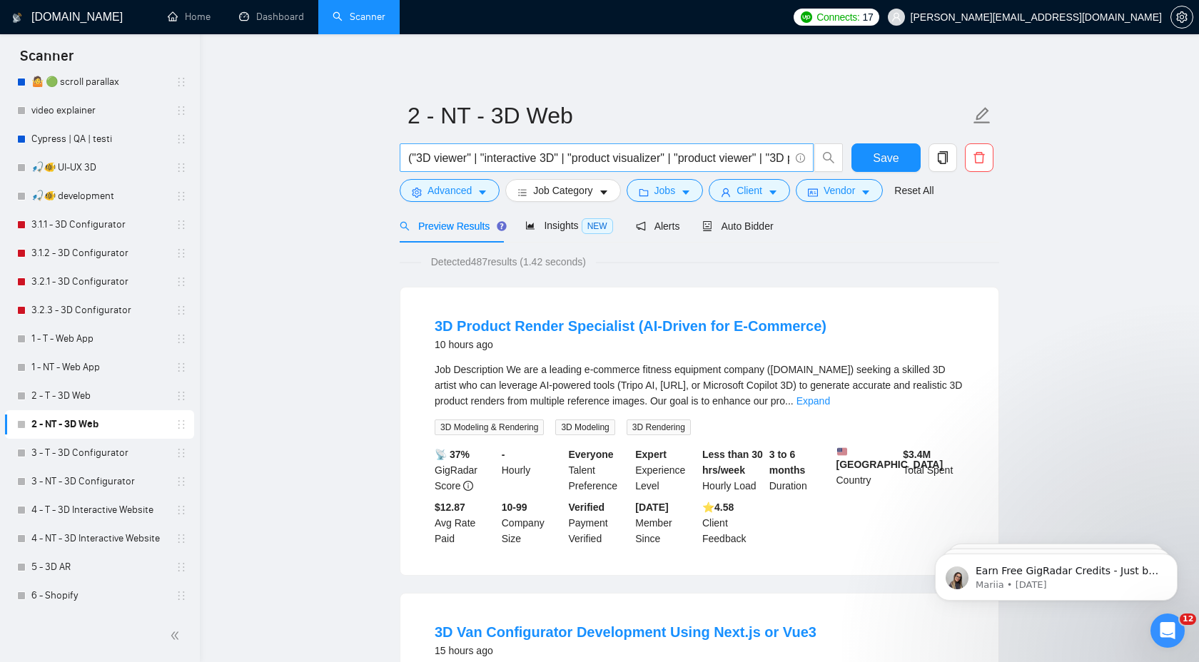
click at [544, 148] on span "("3D viewer" | "interactive 3D" | "product visualizer" | "product viewer" | "3D…" at bounding box center [607, 157] width 414 height 29
click at [547, 154] on input "("3D viewer" | "interactive 3D" | "product visualizer" | "product viewer" | "3D…" at bounding box center [598, 158] width 381 height 18
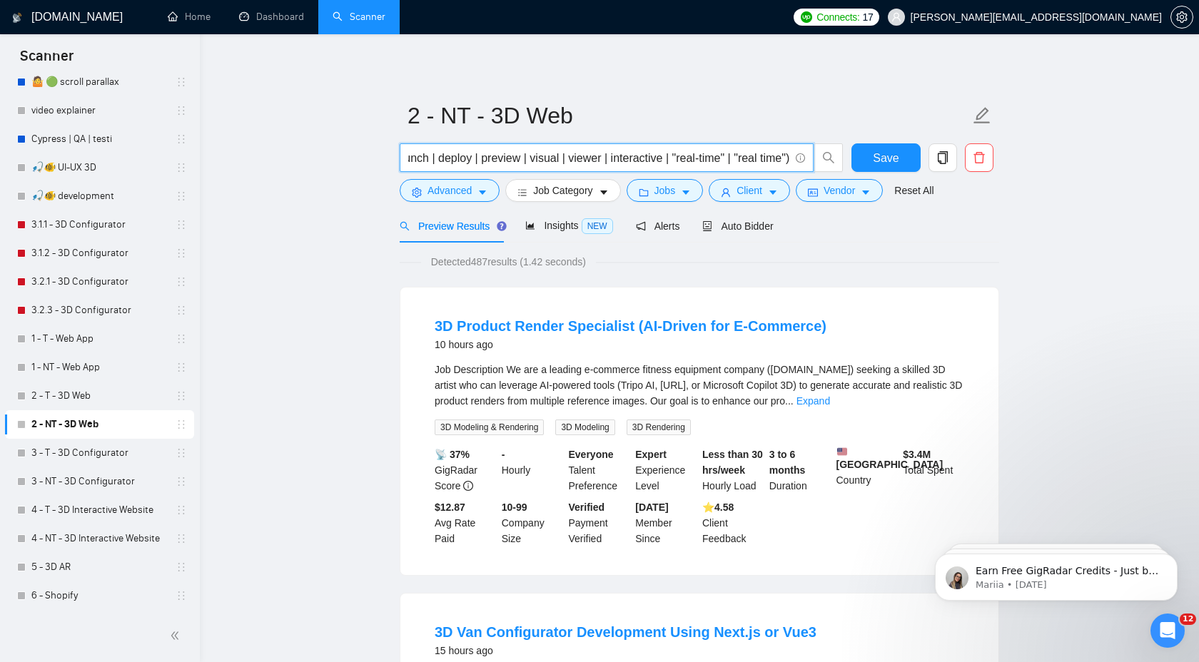
click at [547, 154] on input "("3D viewer" | "interactive 3D" | "product visualizer" | "product viewer" | "3D…" at bounding box center [598, 158] width 381 height 18
click at [108, 452] on link "3 - T - 3D Configurator" at bounding box center [99, 453] width 136 height 29
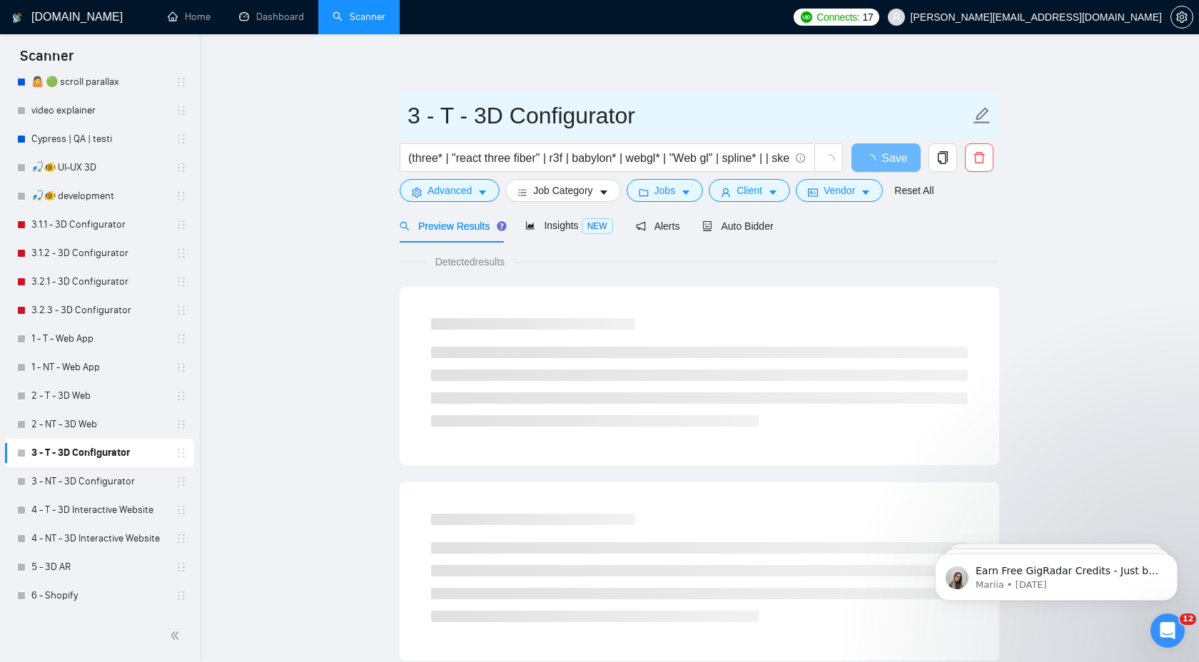
click at [496, 118] on input "3 - T - 3D Configurator" at bounding box center [688, 116] width 562 height 36
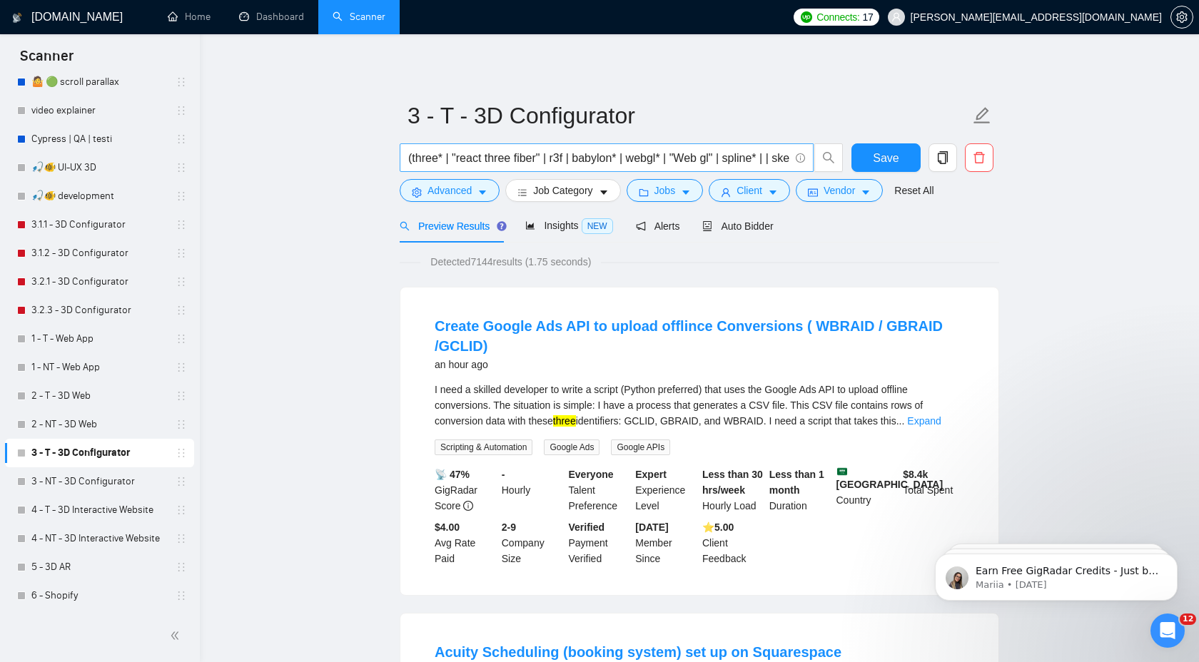
click at [491, 168] on span "(three* | "react three fiber" | r3f | babylon* | webgl* | "Web gl" | spline* | …" at bounding box center [607, 157] width 414 height 29
click at [503, 158] on input "(three* | "react three fiber" | r3f | babylon* | webgl* | "Web gl" | spline* | …" at bounding box center [598, 158] width 381 height 18
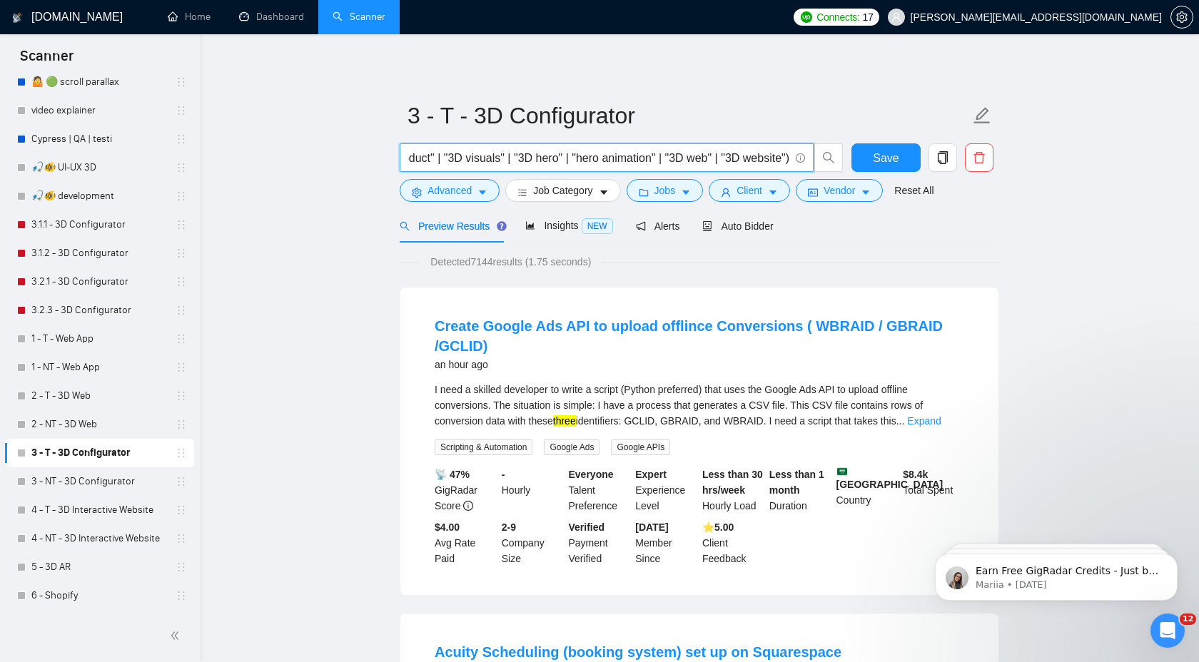
click at [503, 158] on input "(three* | "react three fiber" | r3f | babylon* | webgl* | "Web gl" | spline* | …" at bounding box center [598, 158] width 381 height 18
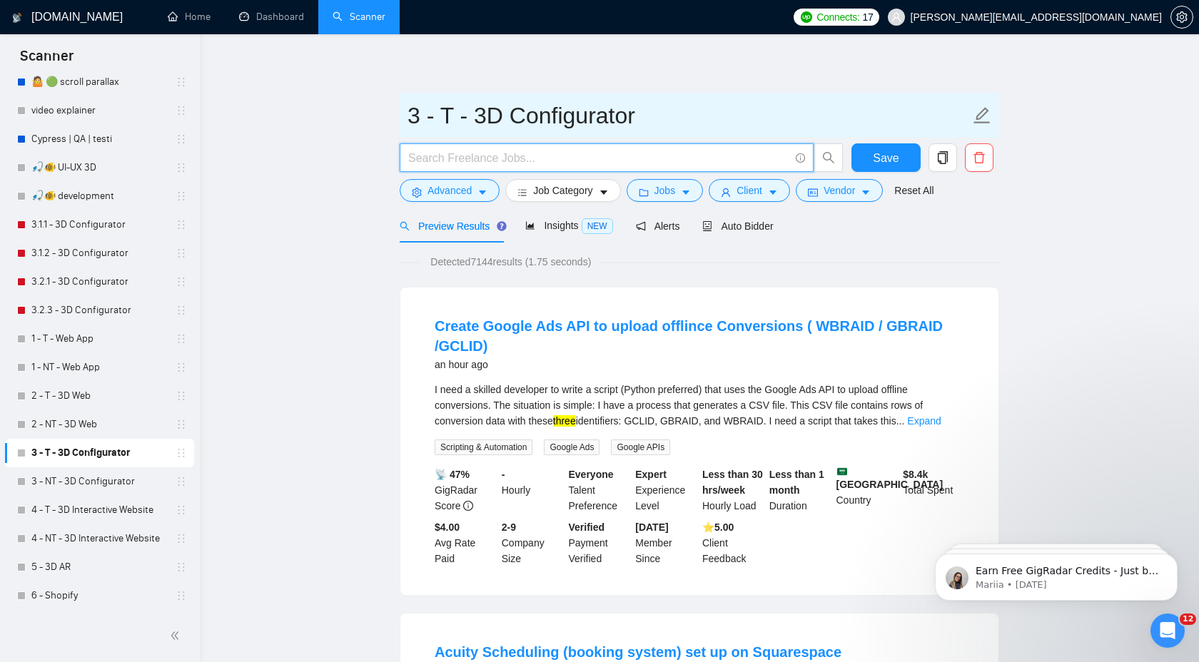
paste input "(three* | "react three fiber" | r3f | babylon* | webgl* | "Web gl" | spline* | …"
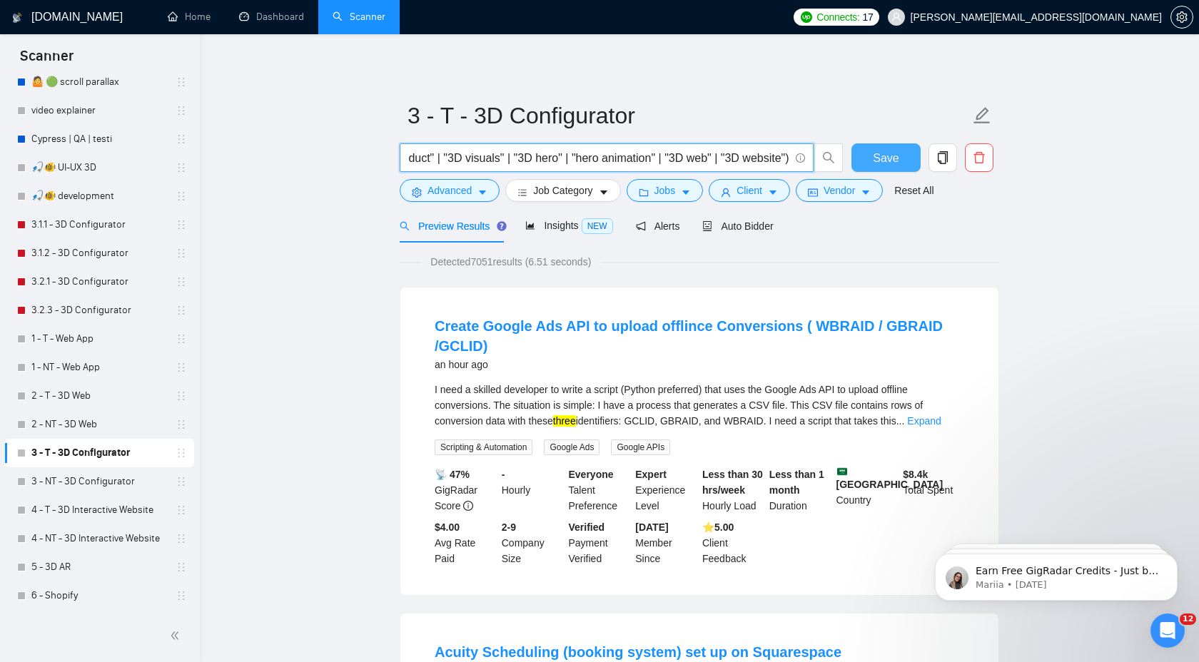
type input "(three* | "react three fiber" | r3f | babylon* | webgl* | "Web gl" | spline* | …"
click at [888, 152] on span "Save" at bounding box center [886, 158] width 26 height 18
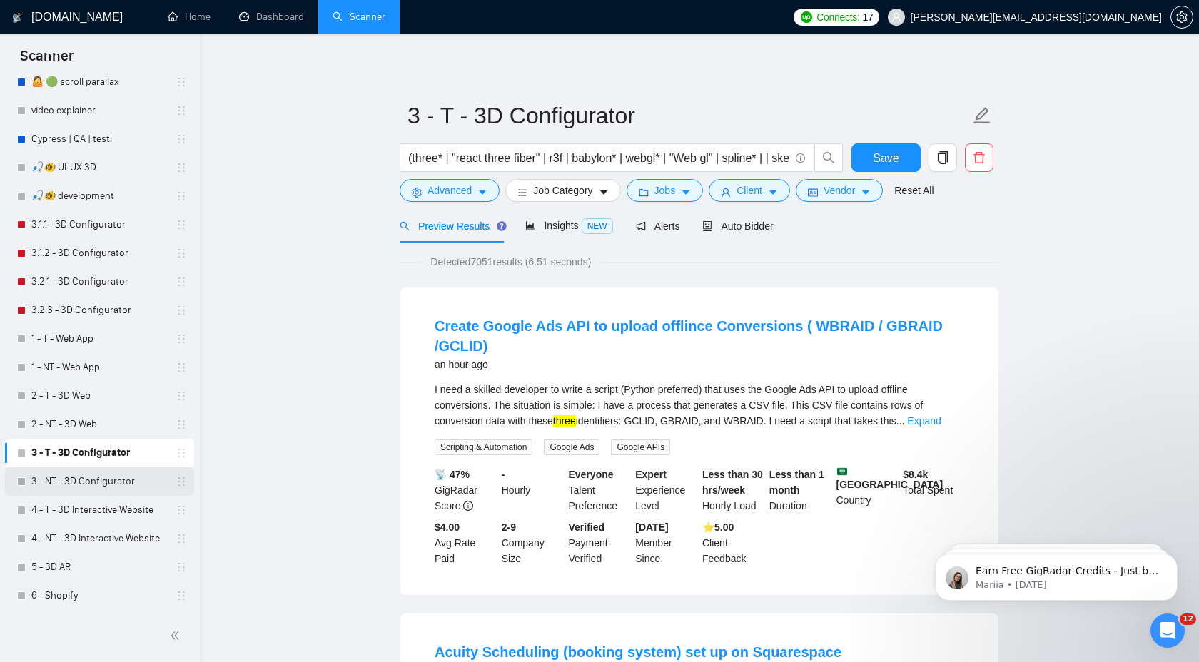
click at [95, 490] on link "3 - NT - 3D Configurator" at bounding box center [99, 481] width 136 height 29
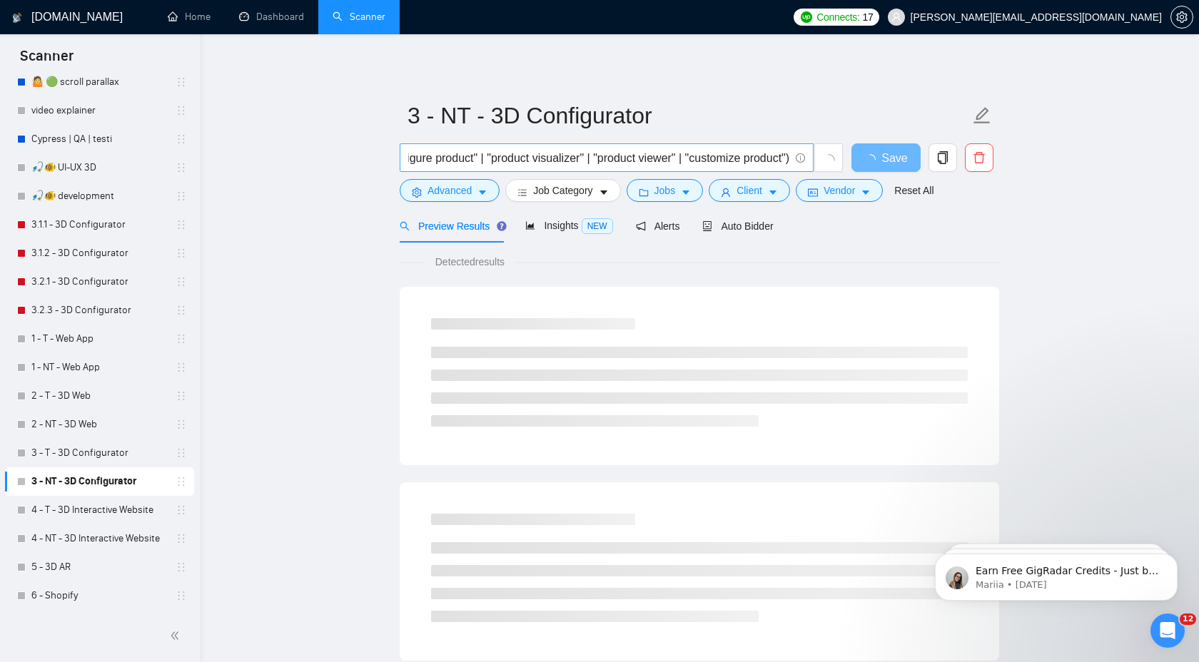
scroll to position [0, 984]
click at [121, 513] on link "4 - T - 3D Interactive Website" at bounding box center [99, 510] width 136 height 29
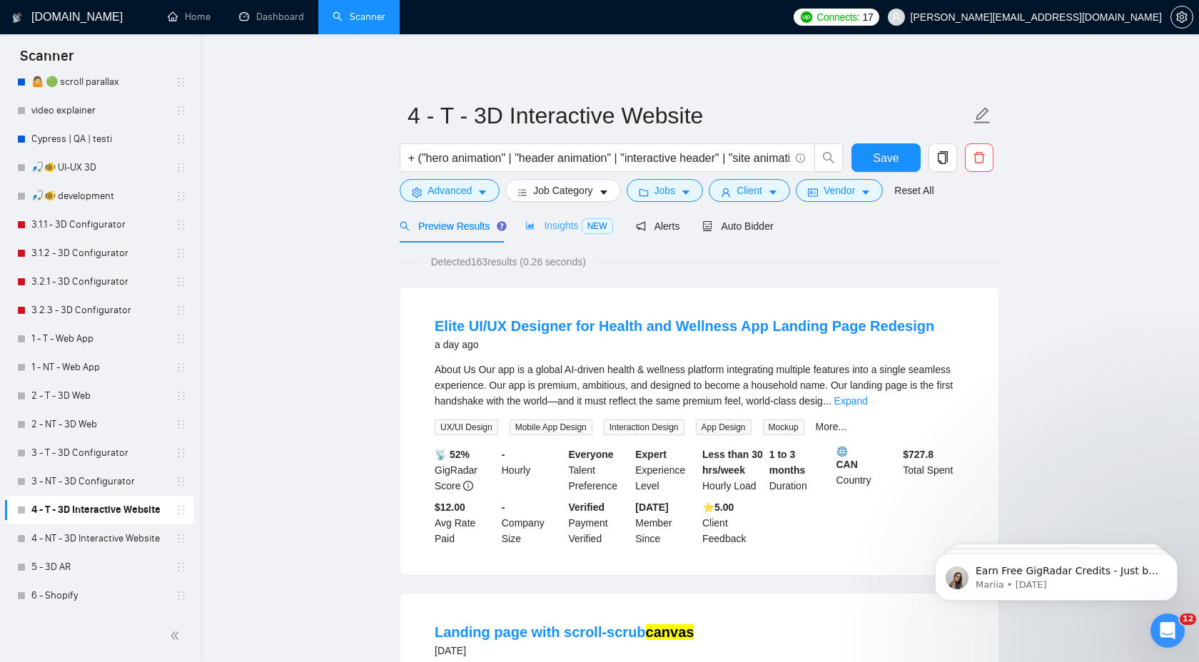
scroll to position [0, 868]
click at [109, 537] on link "4 - NT - 3D Interactive Website" at bounding box center [99, 538] width 136 height 29
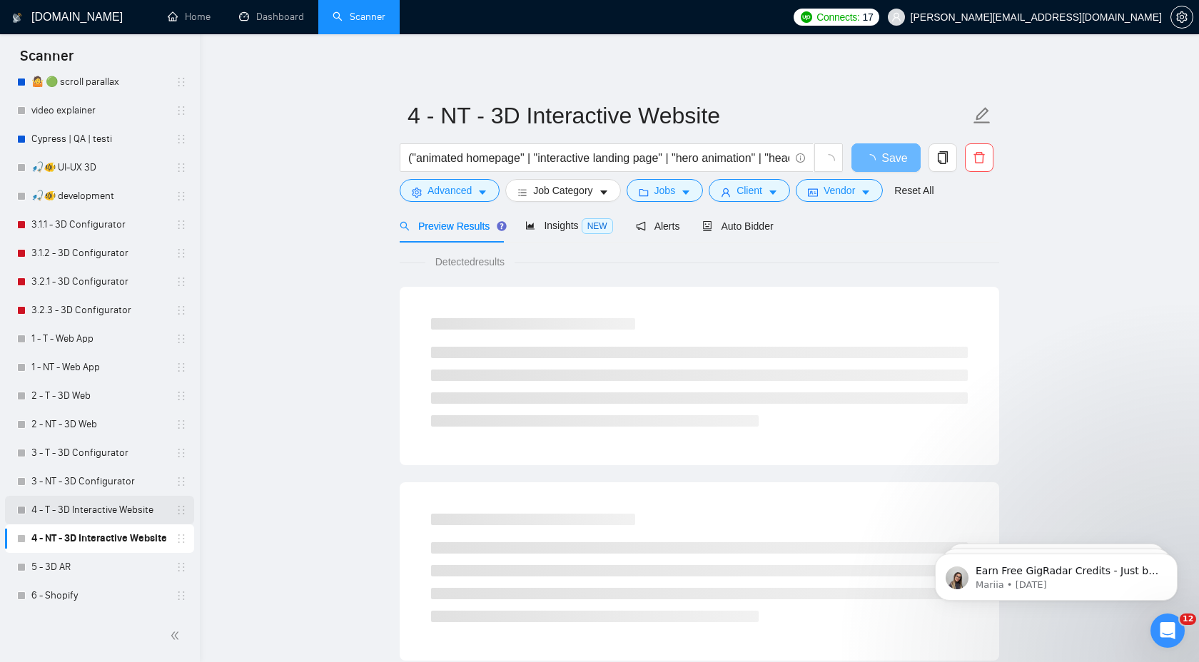
click at [72, 516] on link "4 - T - 3D Interactive Website" at bounding box center [99, 510] width 136 height 29
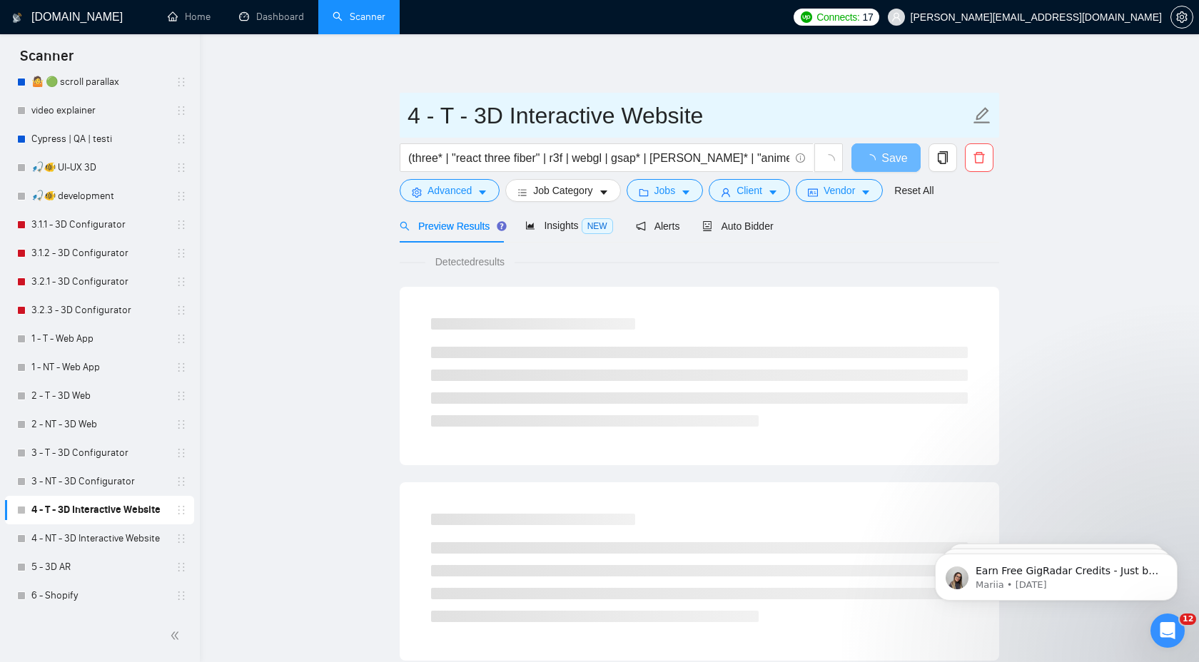
click at [588, 118] on input "4 - T - 3D Interactive Website" at bounding box center [688, 116] width 562 height 36
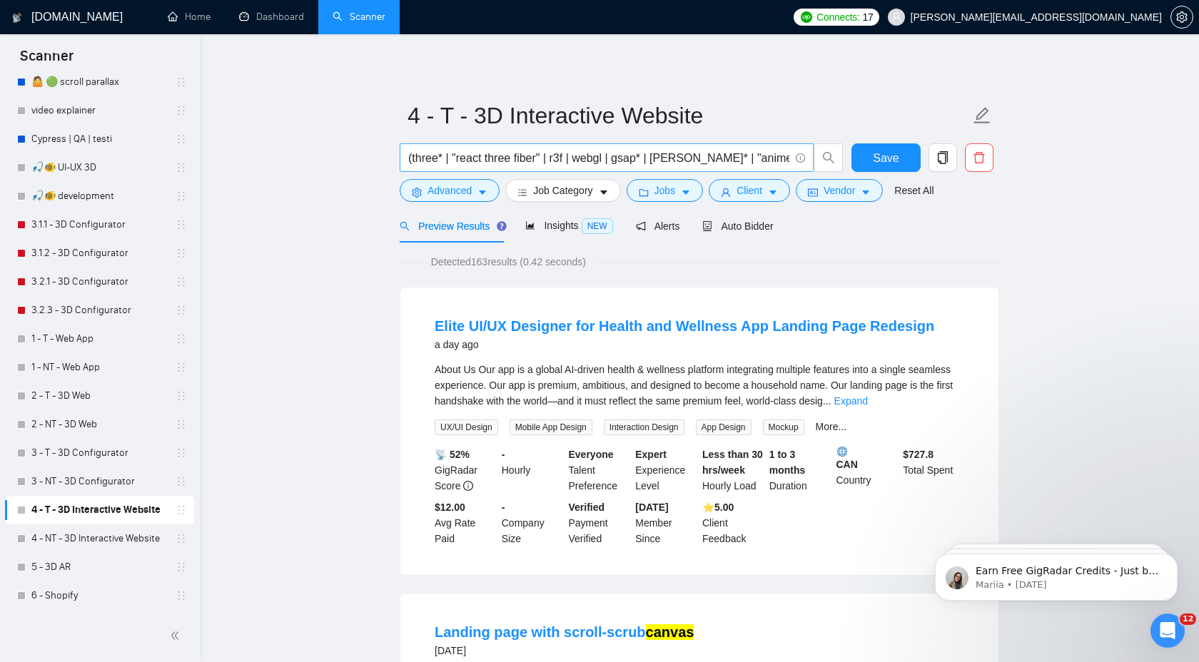
click at [581, 164] on input "(three* | "react three fiber" | r3f | webgl | gsap* | [PERSON_NAME]* | "anime.j…" at bounding box center [598, 158] width 381 height 18
click at [133, 530] on link "4 - NT - 3D Interactive Website" at bounding box center [99, 538] width 136 height 29
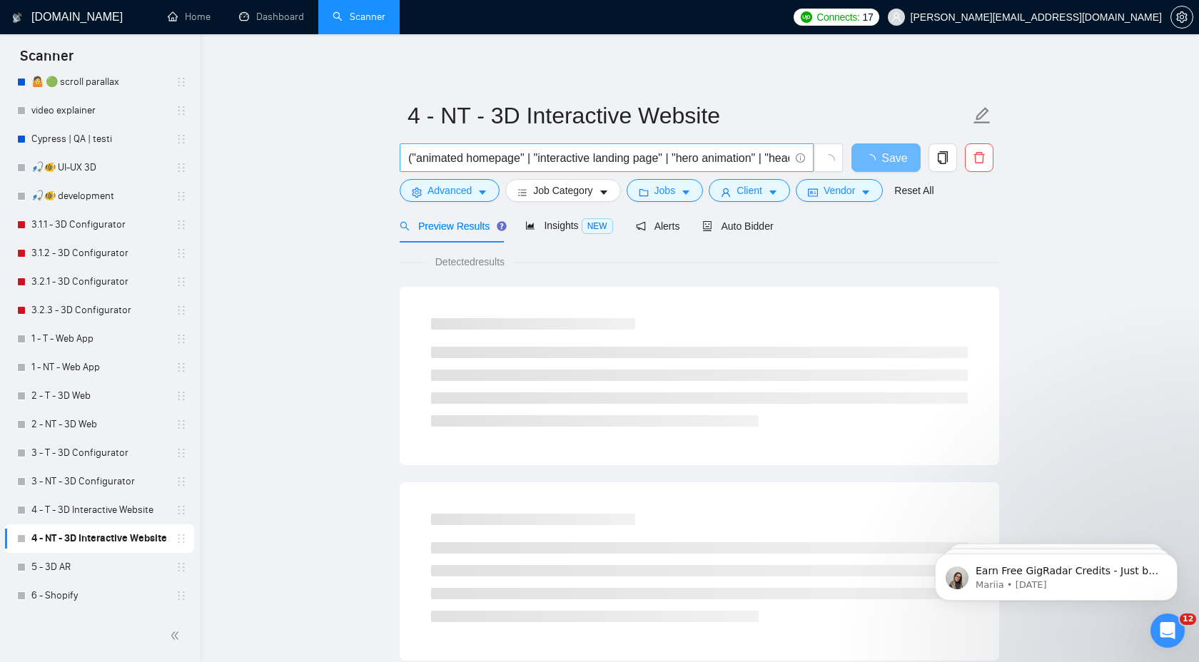
click at [620, 156] on input "("animated homepage" | "interactive landing page" | "hero animation" | "header …" at bounding box center [598, 158] width 381 height 18
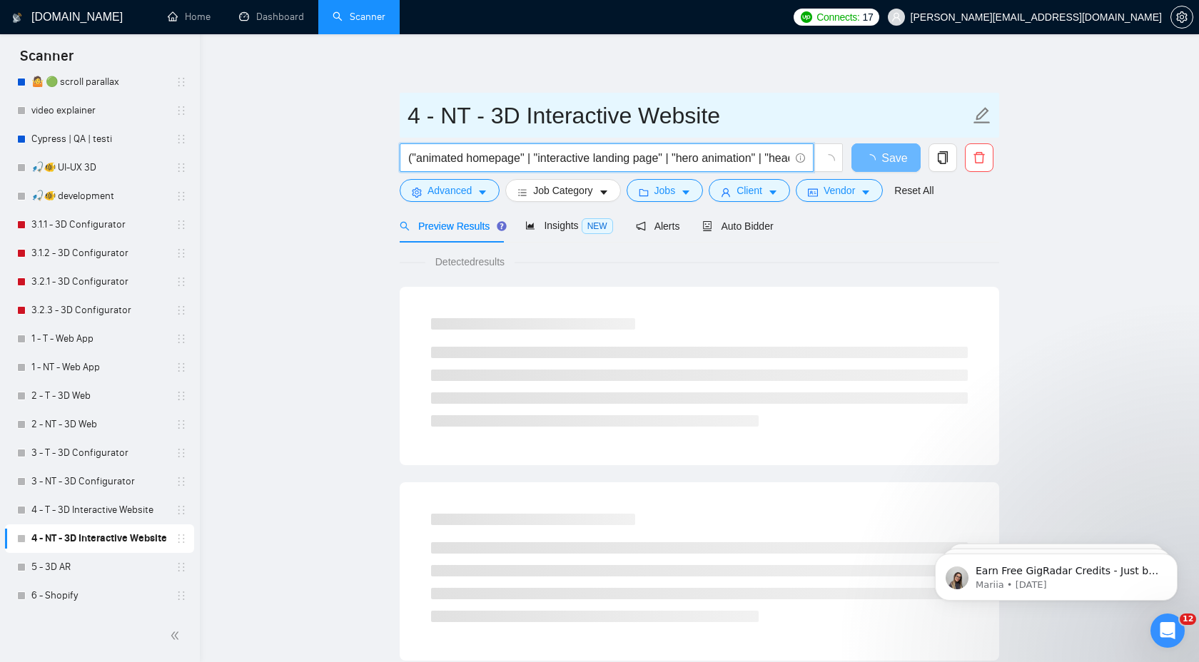
click at [616, 102] on input "4 - NT - 3D Interactive Website" at bounding box center [688, 116] width 562 height 36
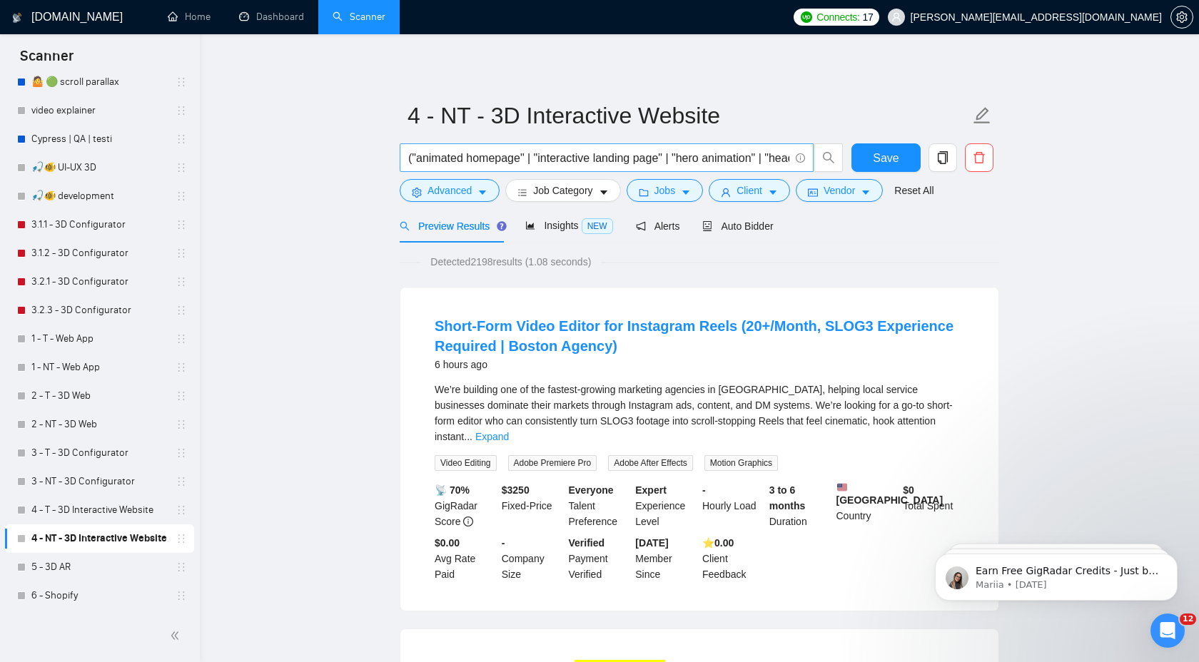
click at [601, 156] on input "("animated homepage" | "interactive landing page" | "hero animation" | "header …" at bounding box center [598, 158] width 381 height 18
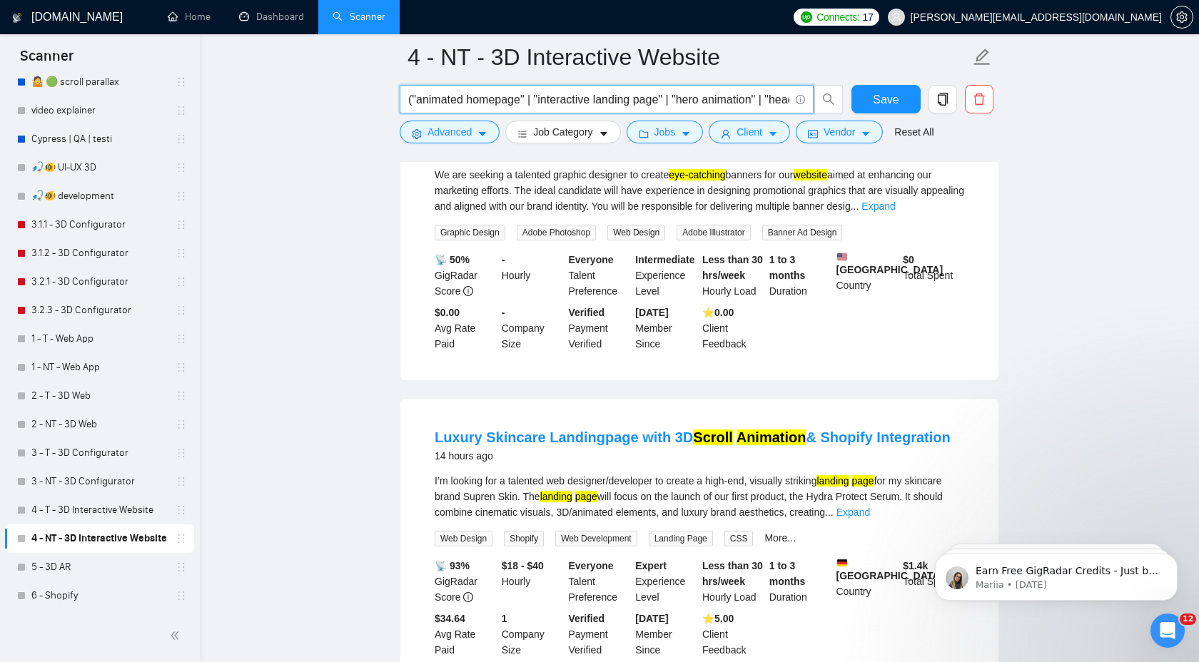
scroll to position [861, 0]
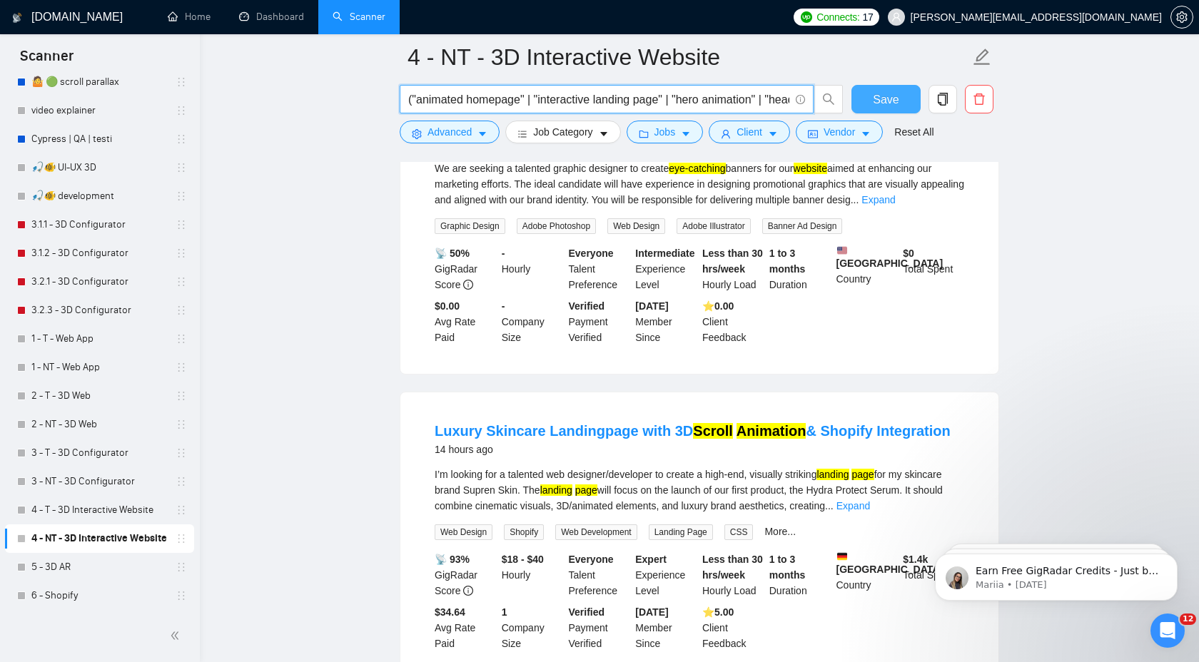
click at [871, 96] on button "Save" at bounding box center [885, 99] width 69 height 29
click at [81, 560] on link "5 - 3D AR" at bounding box center [99, 567] width 136 height 29
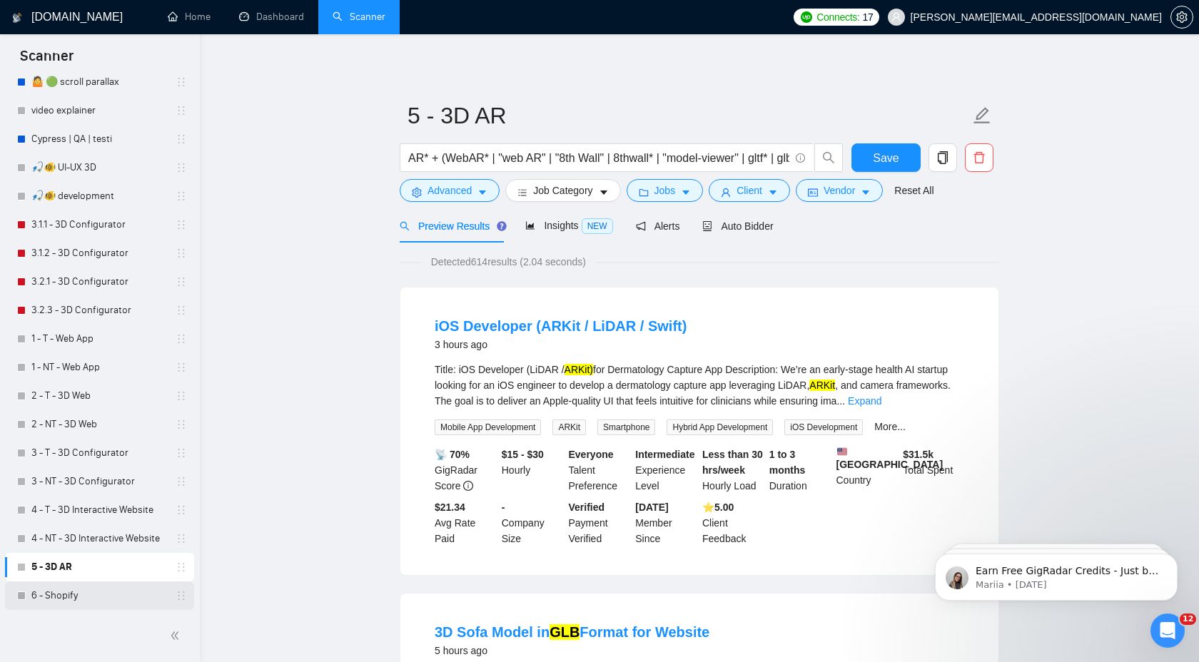
click at [135, 584] on link "6 - Shopify" at bounding box center [99, 596] width 136 height 29
